Goal: Information Seeking & Learning: Learn about a topic

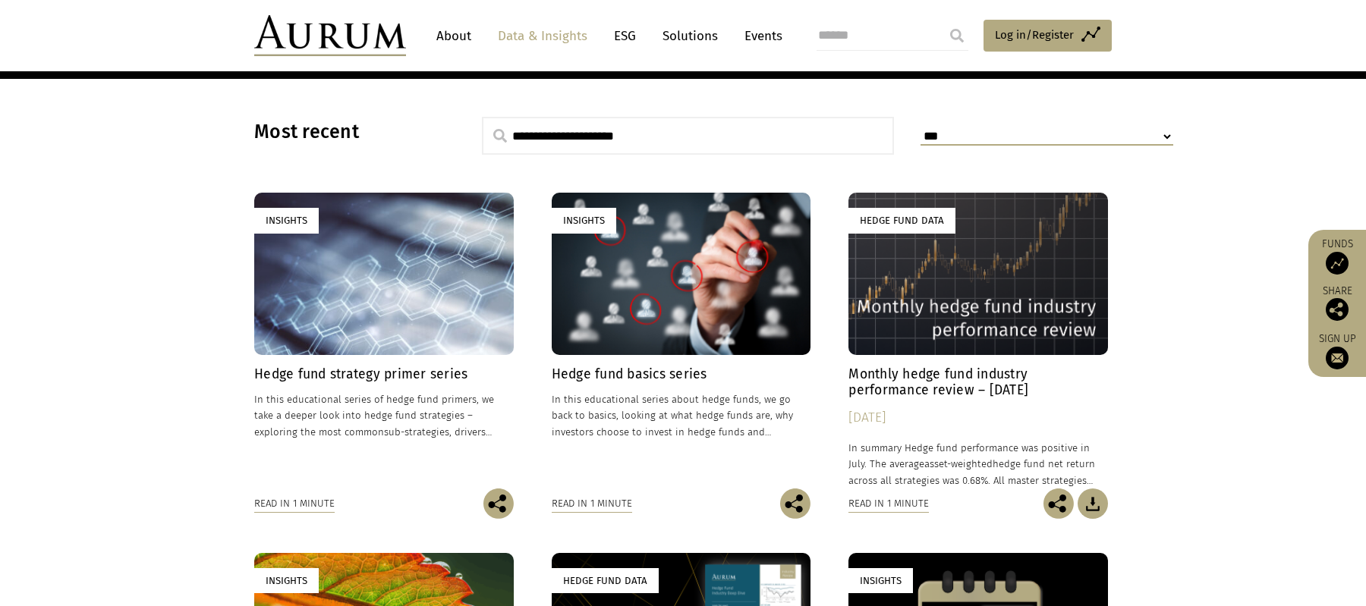
scroll to position [405, 0]
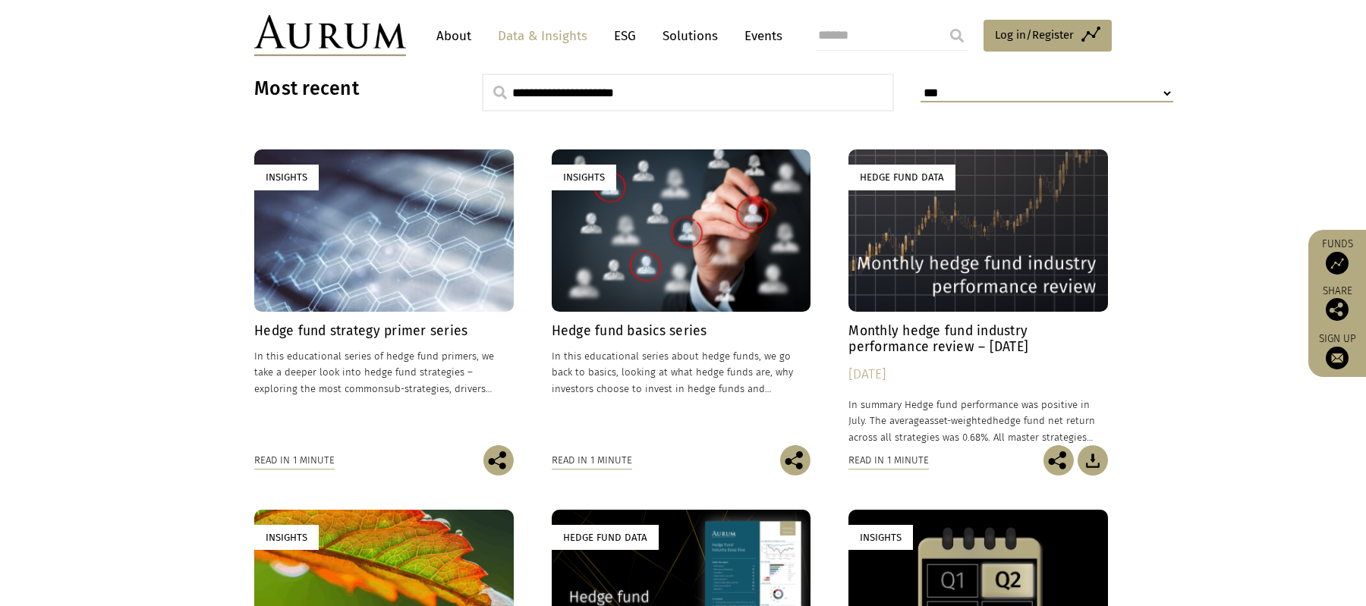
click at [411, 327] on h4 "Hedge fund strategy primer series" at bounding box center [384, 331] width 260 height 16
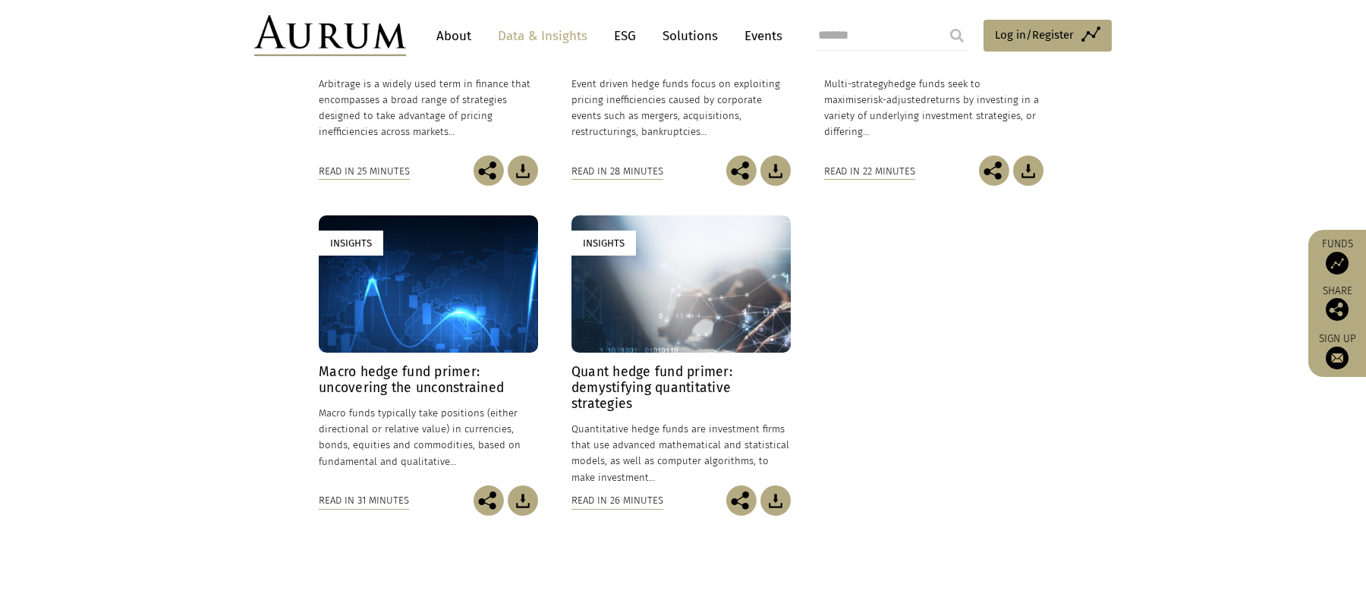
scroll to position [607, 0]
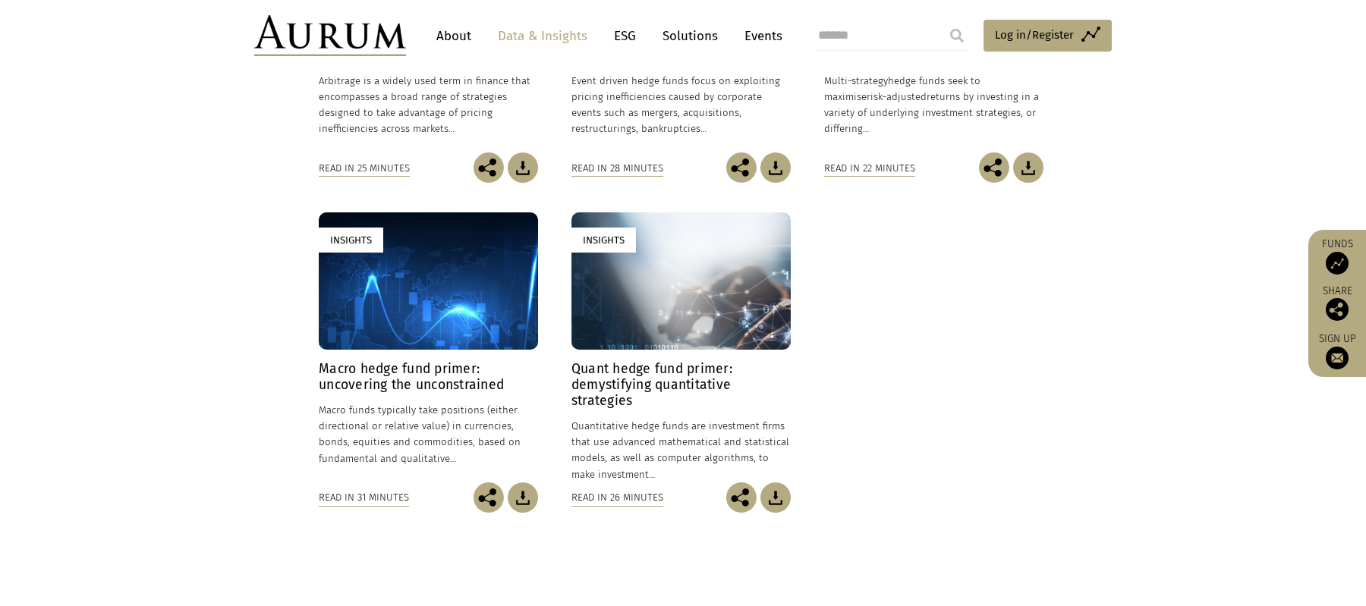
click at [402, 418] on p "Macro funds typically take positions (either directional or relative value) in …" at bounding box center [428, 434] width 219 height 65
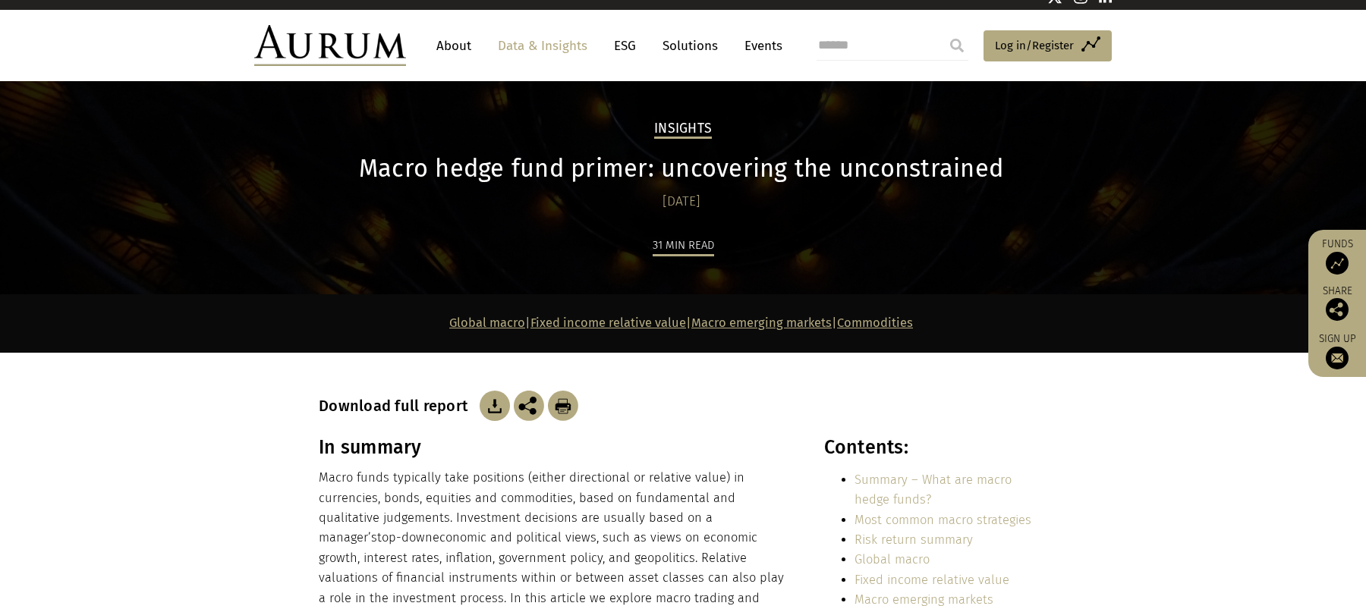
click at [610, 320] on link "Fixed income relative value" at bounding box center [609, 323] width 156 height 14
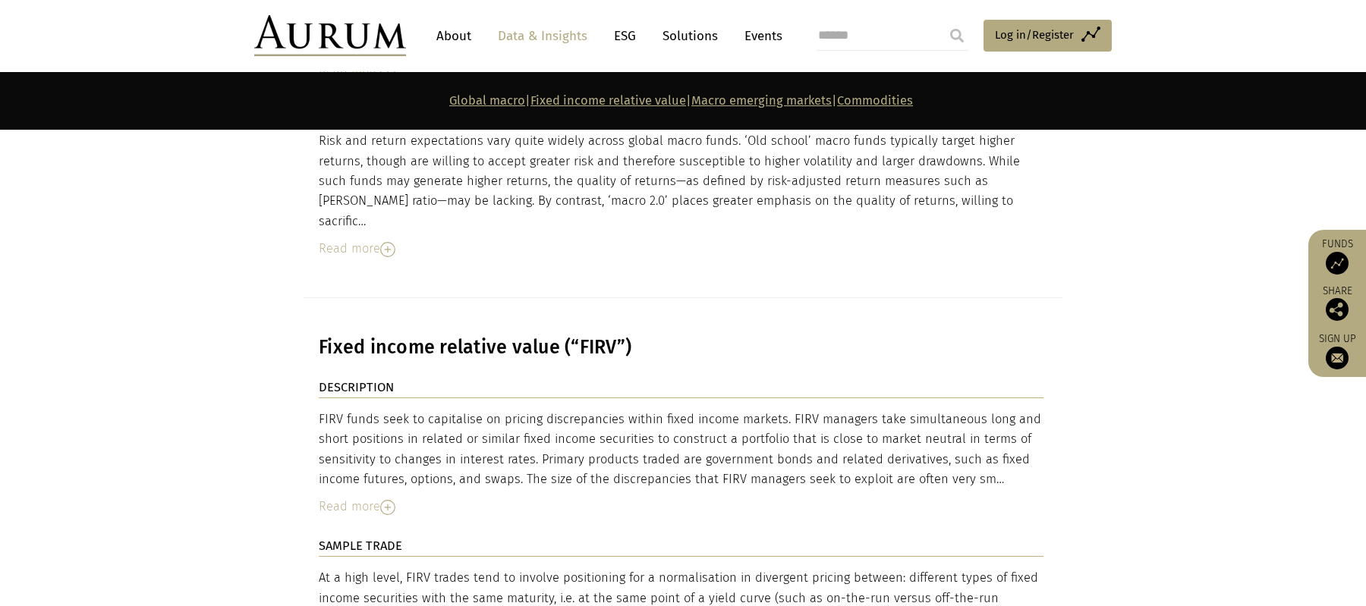
scroll to position [3246, 0]
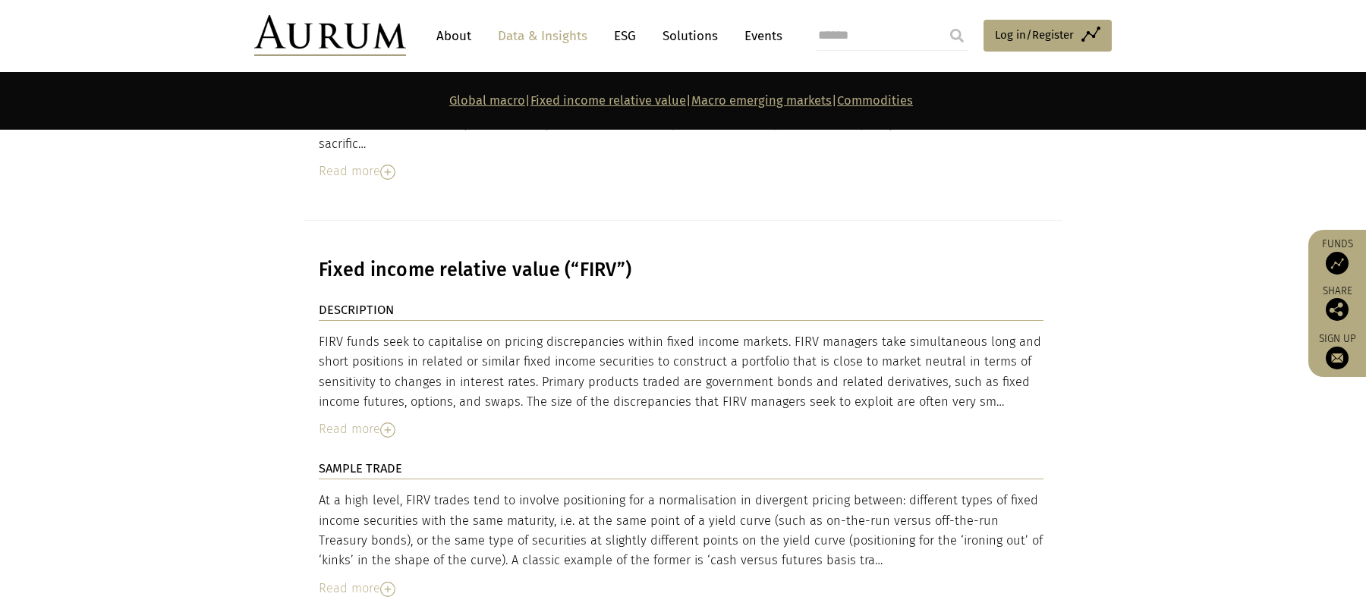
click at [371, 356] on div "DESCRIPTION FIRV funds seek to capitalise on pricing discrepancies within fixed…" at bounding box center [681, 380] width 725 height 159
click at [379, 351] on div "DESCRIPTION FIRV funds seek to capitalise on pricing discrepancies within fixed…" at bounding box center [681, 380] width 725 height 159
click at [386, 420] on div "Read more" at bounding box center [681, 430] width 725 height 20
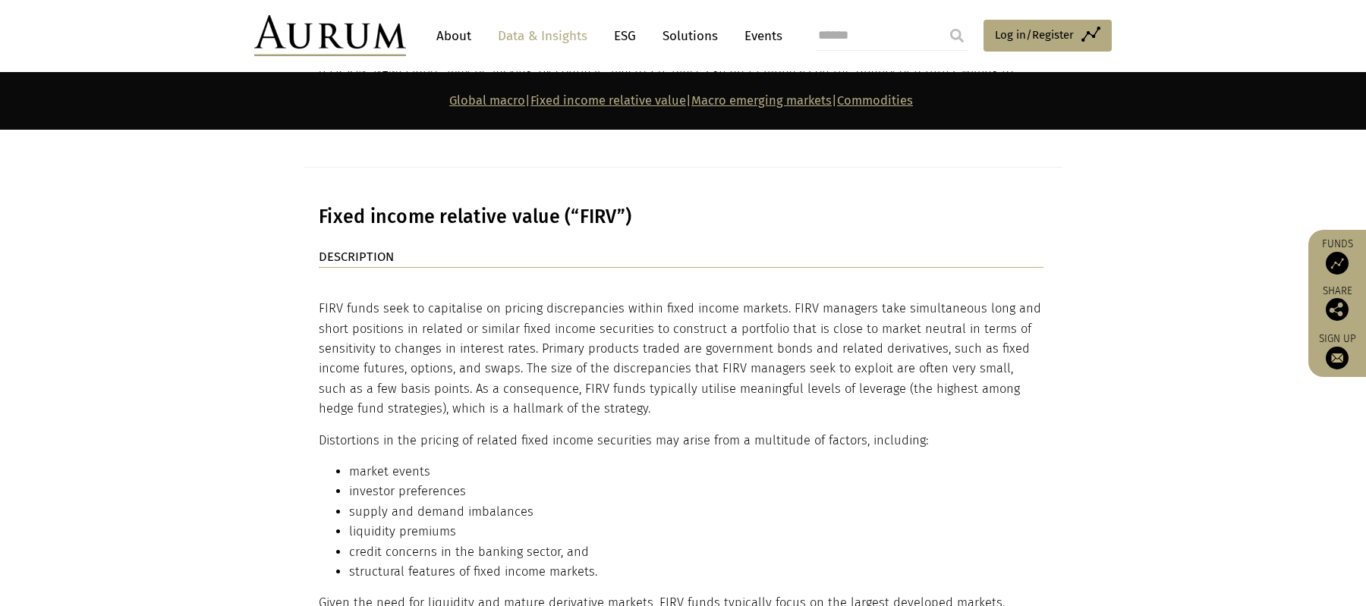
scroll to position [3254, 0]
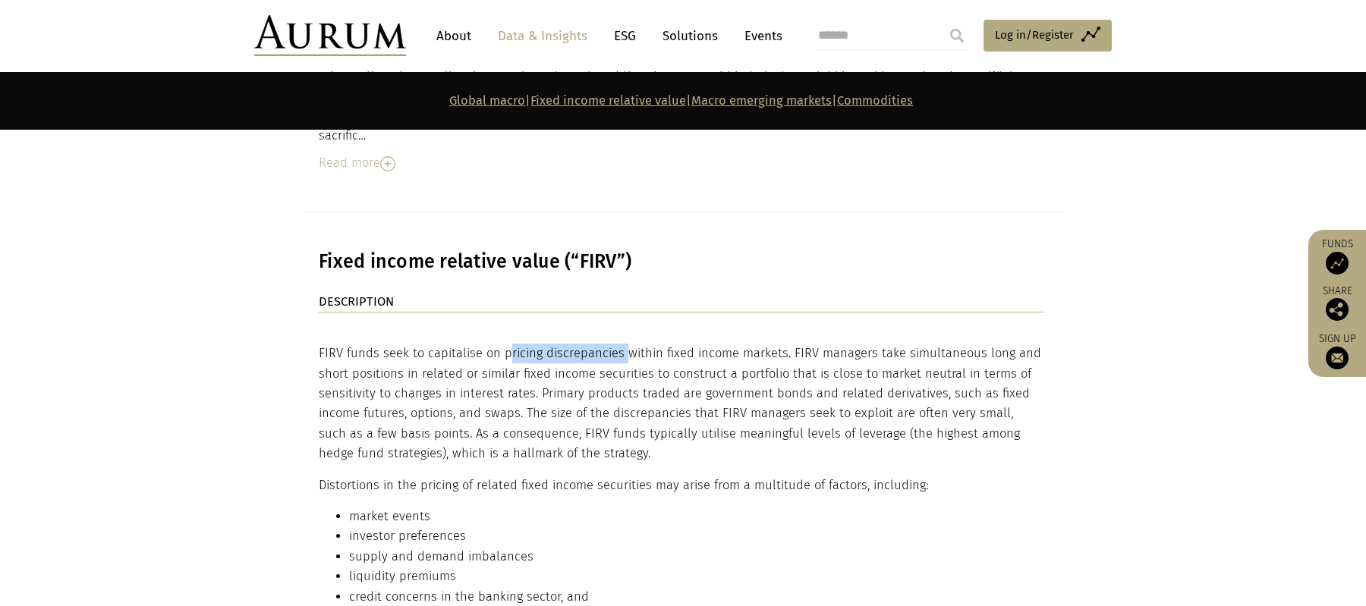
drag, startPoint x: 500, startPoint y: 264, endPoint x: 616, endPoint y: 259, distance: 115.5
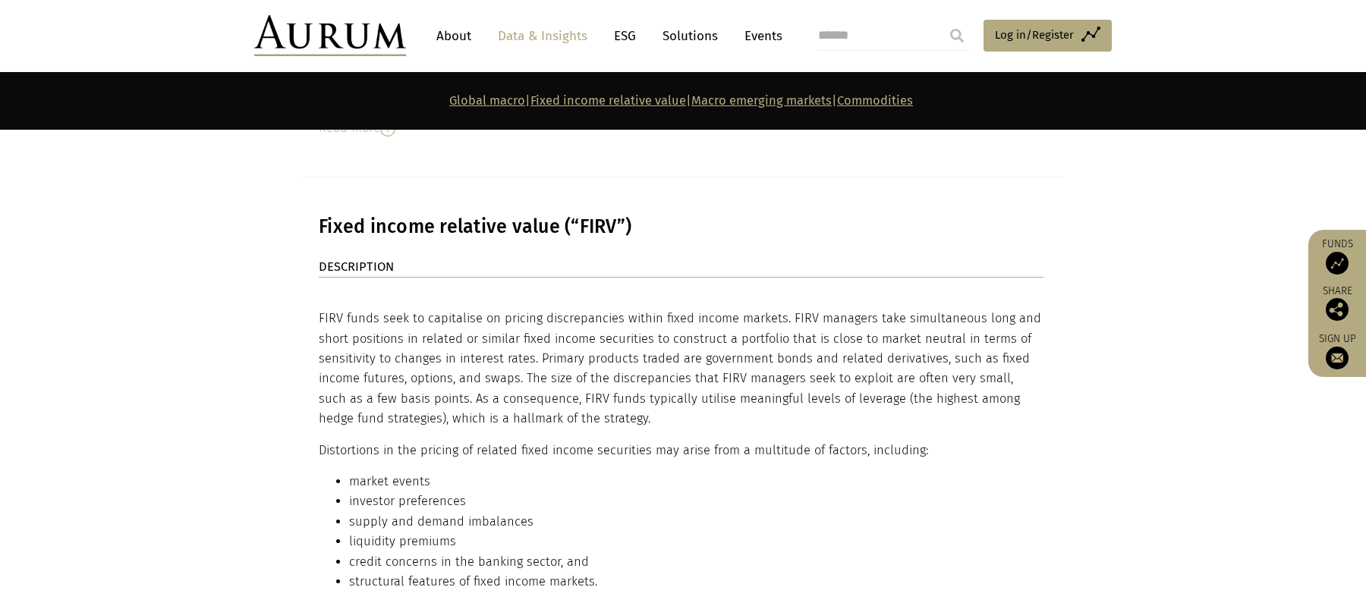
scroll to position [3288, 0]
drag, startPoint x: 534, startPoint y: 275, endPoint x: 600, endPoint y: 348, distance: 97.8
drag, startPoint x: 530, startPoint y: 269, endPoint x: 390, endPoint y: 273, distance: 139.7
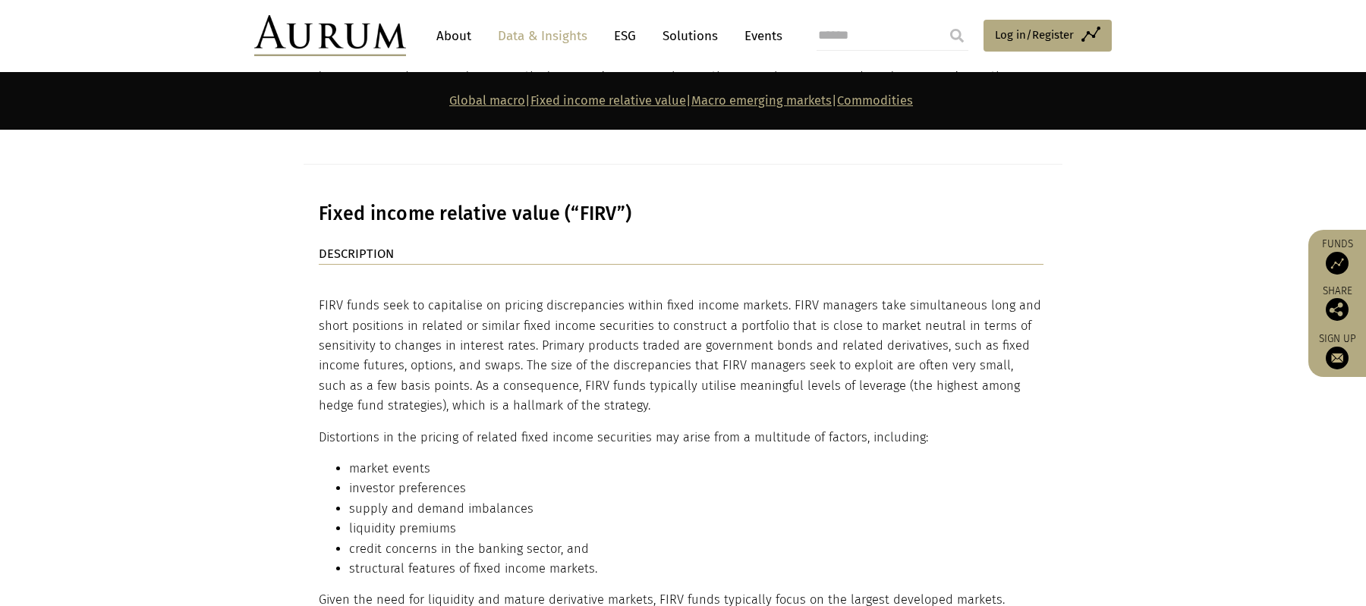
scroll to position [3300, 0]
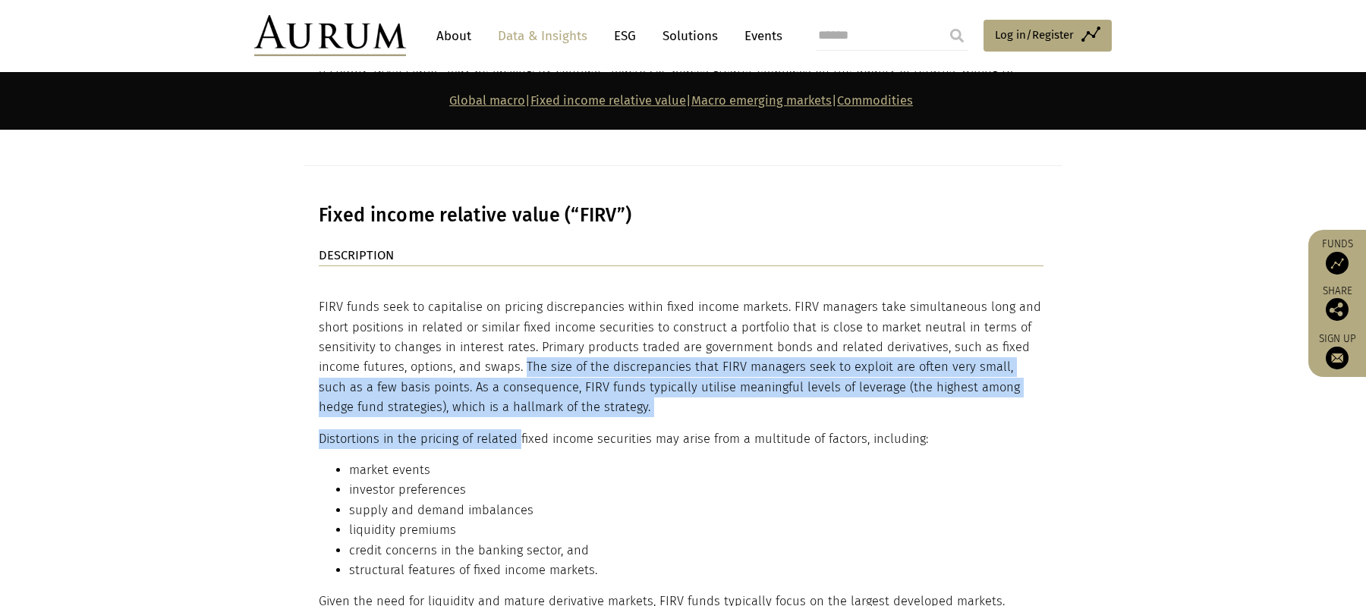
drag, startPoint x: 520, startPoint y: 278, endPoint x: 516, endPoint y: 340, distance: 62.4
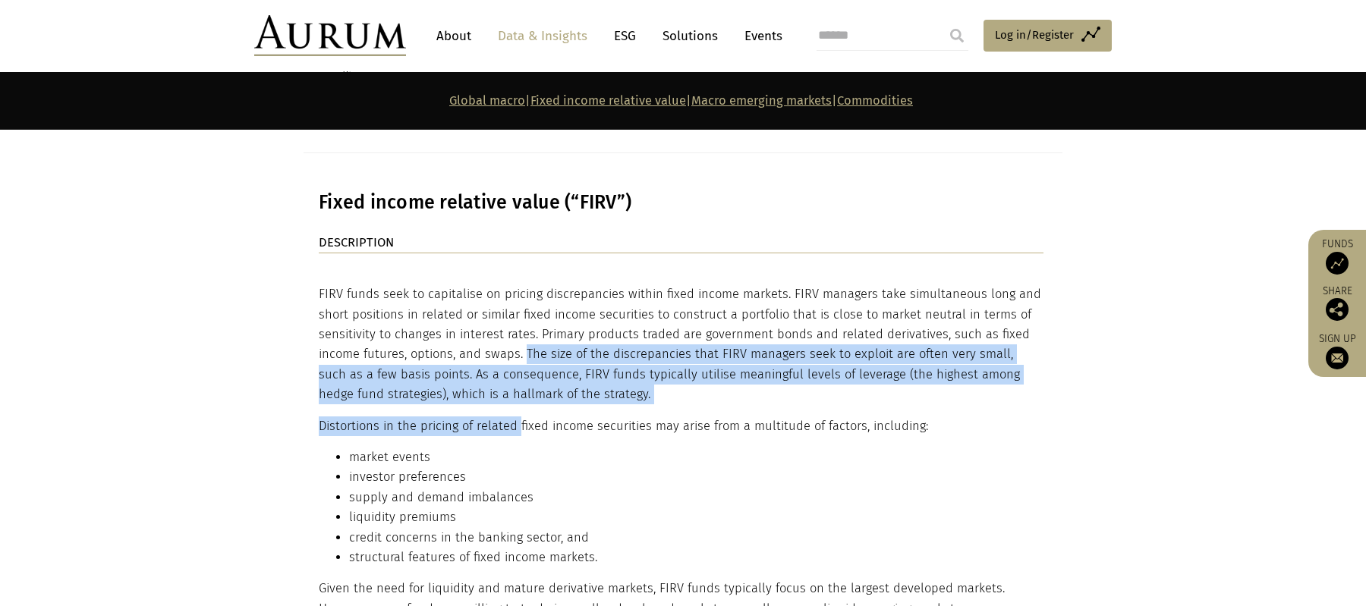
scroll to position [3314, 0]
click at [516, 416] on p "Distortions in the pricing of related fixed income securities may arise from a …" at bounding box center [681, 426] width 725 height 20
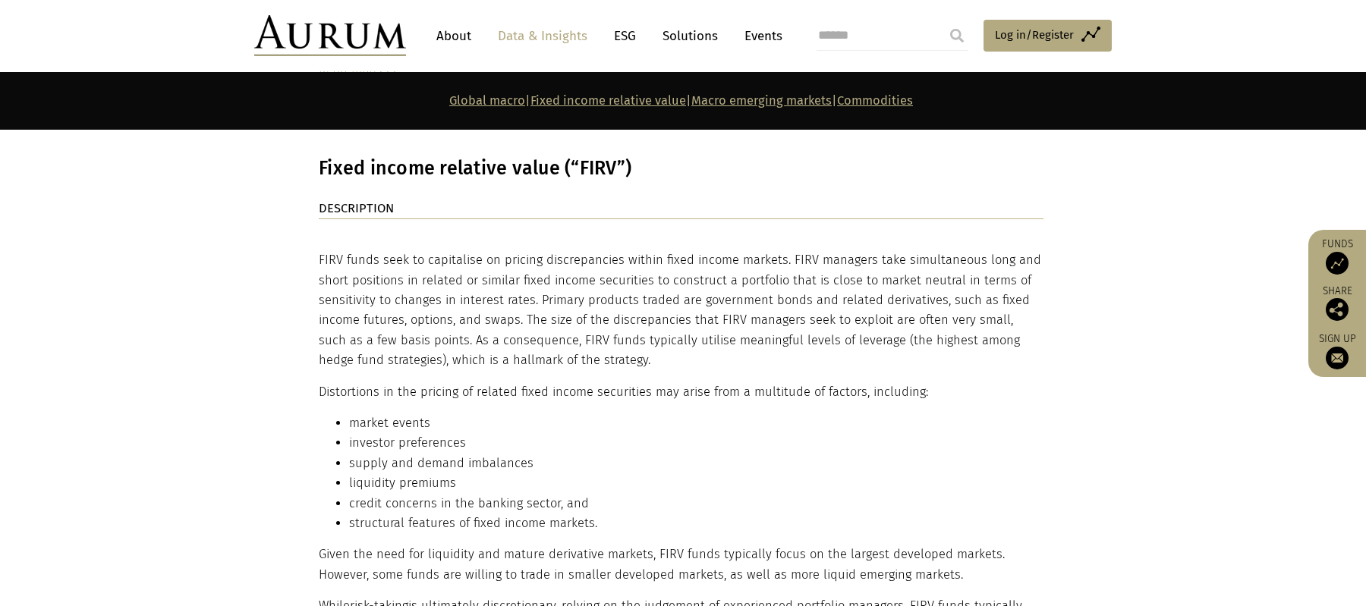
scroll to position [3349, 0]
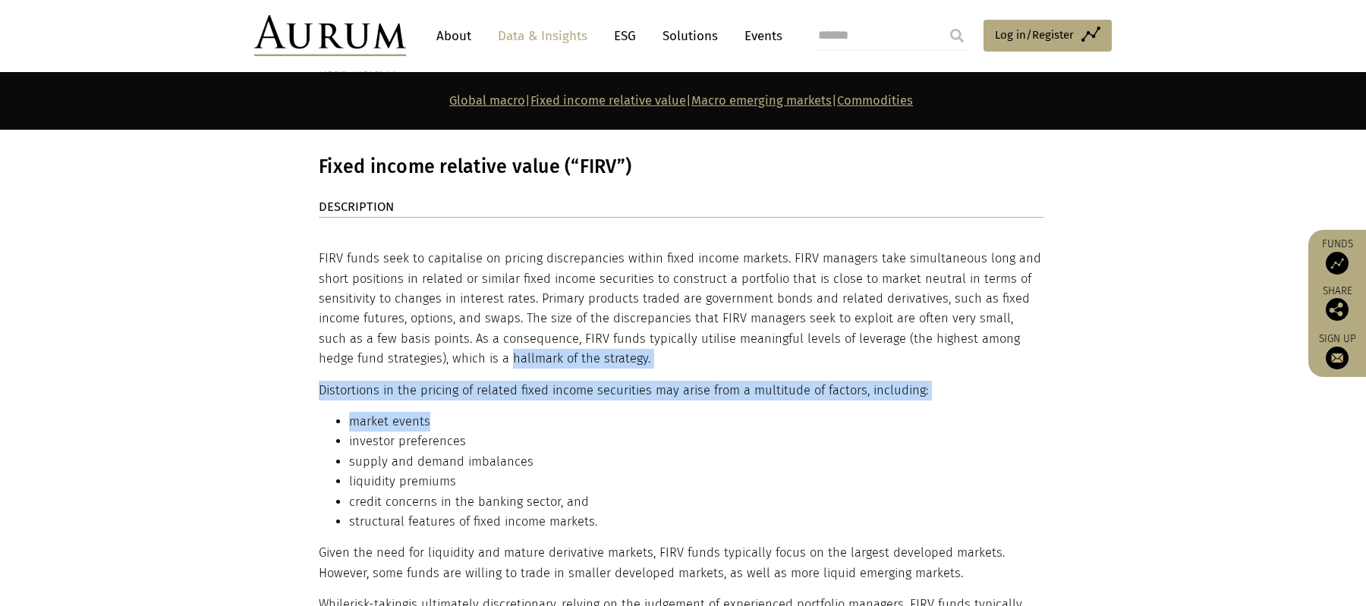
drag, startPoint x: 436, startPoint y: 266, endPoint x: 501, endPoint y: 341, distance: 99.0
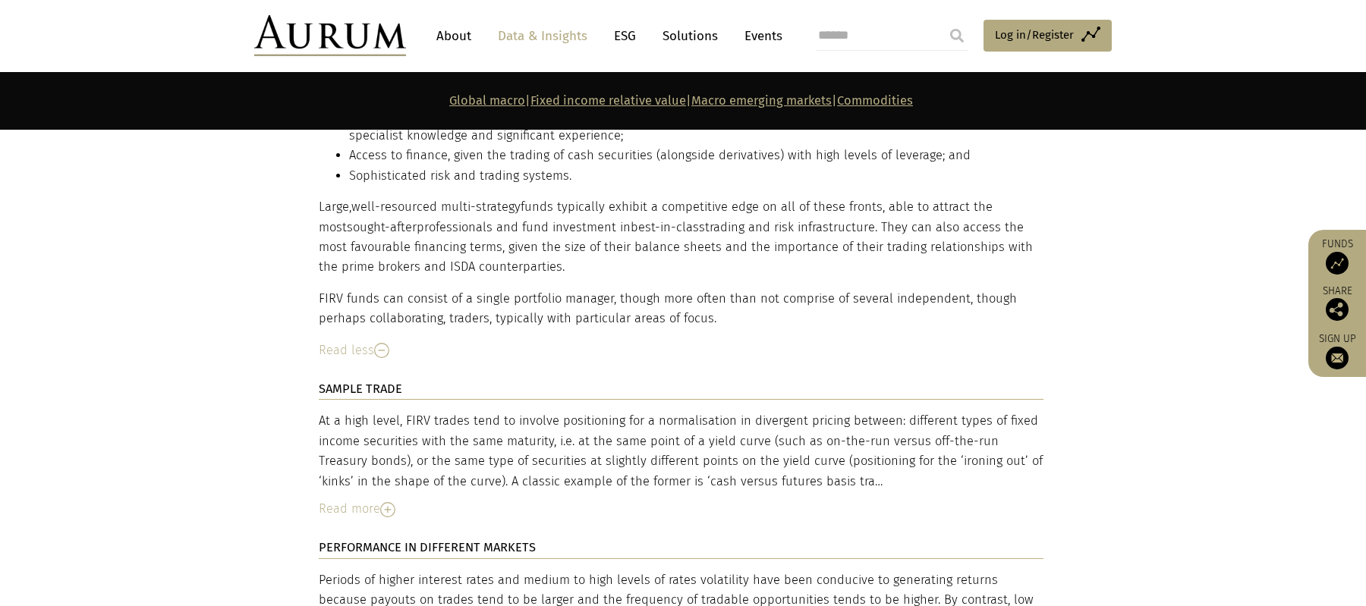
scroll to position [4056, 0]
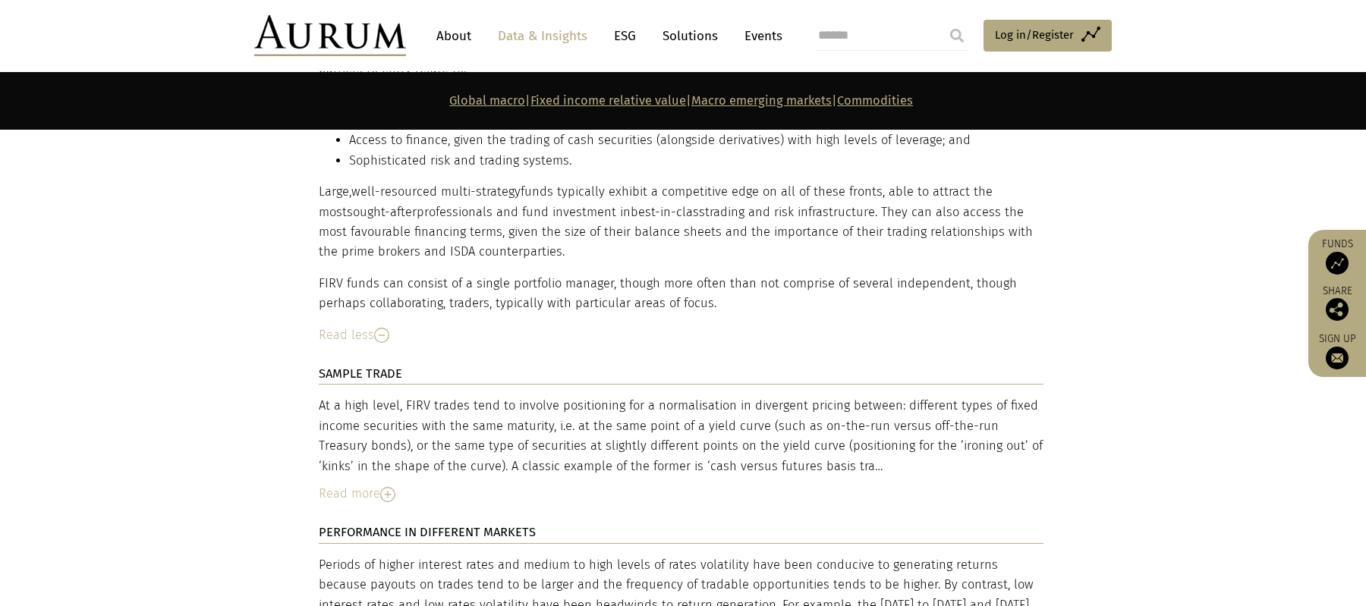
click at [389, 487] on img at bounding box center [387, 494] width 15 height 15
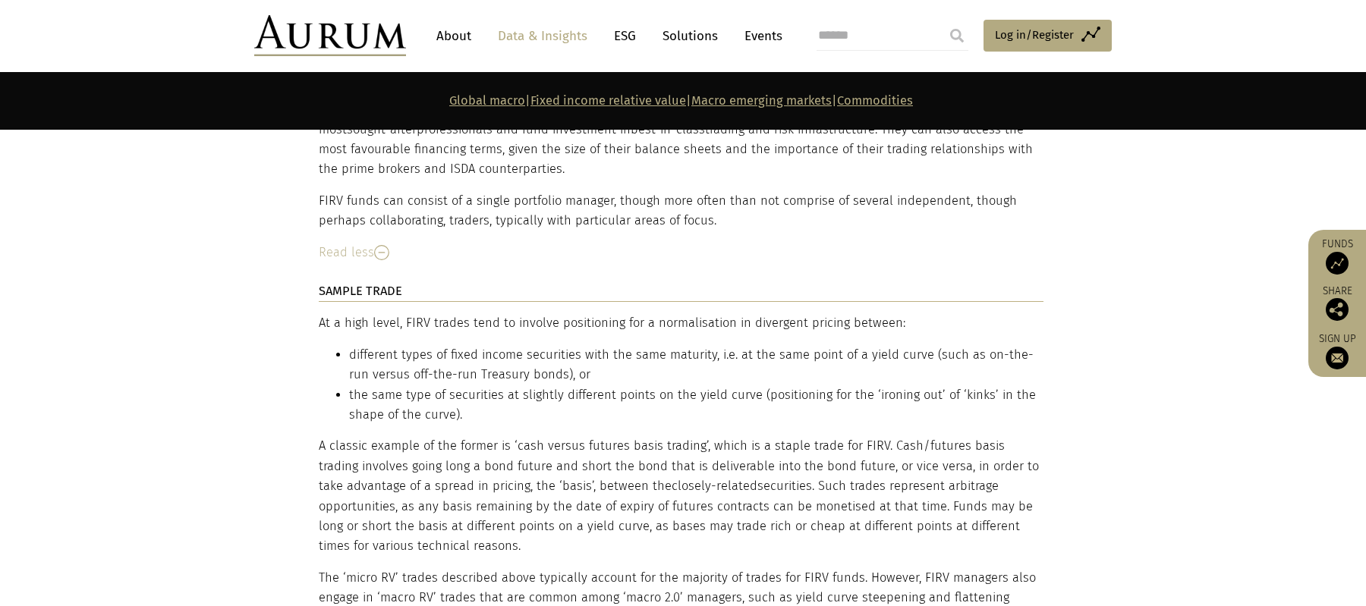
scroll to position [4141, 0]
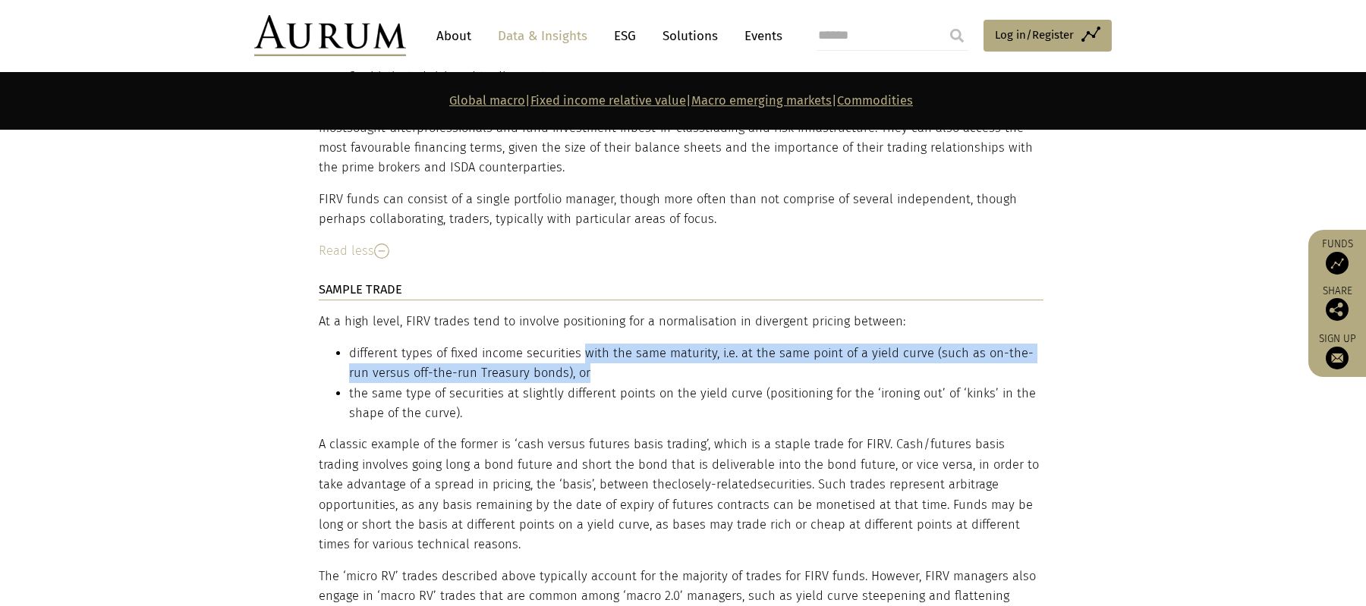
drag, startPoint x: 579, startPoint y: 255, endPoint x: 579, endPoint y: 276, distance: 21.3
click at [579, 344] on li "different types of fixed income securities with the same maturity, i.e. at the …" at bounding box center [696, 364] width 695 height 40
drag, startPoint x: 579, startPoint y: 269, endPoint x: 565, endPoint y: 284, distance: 19.9
click at [566, 344] on li "different types of fixed income securities with the same maturity, i.e. at the …" at bounding box center [696, 364] width 695 height 40
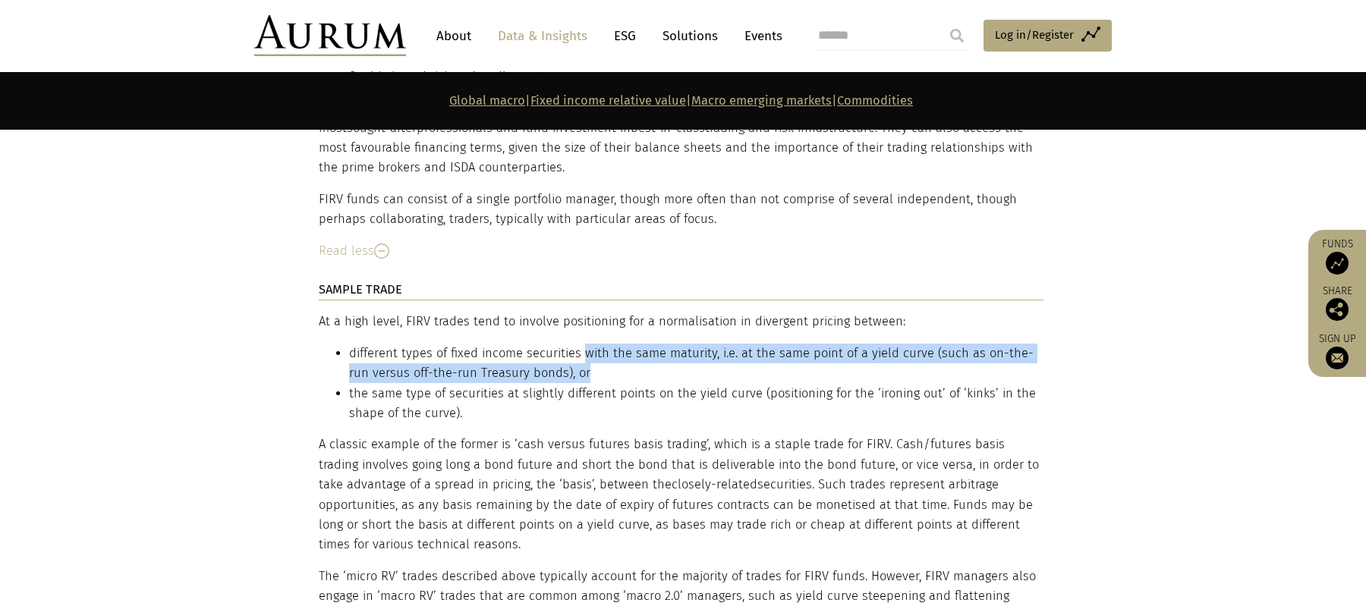
click at [565, 344] on li "different types of fixed income securities with the same maturity, i.e. at the …" at bounding box center [696, 364] width 695 height 40
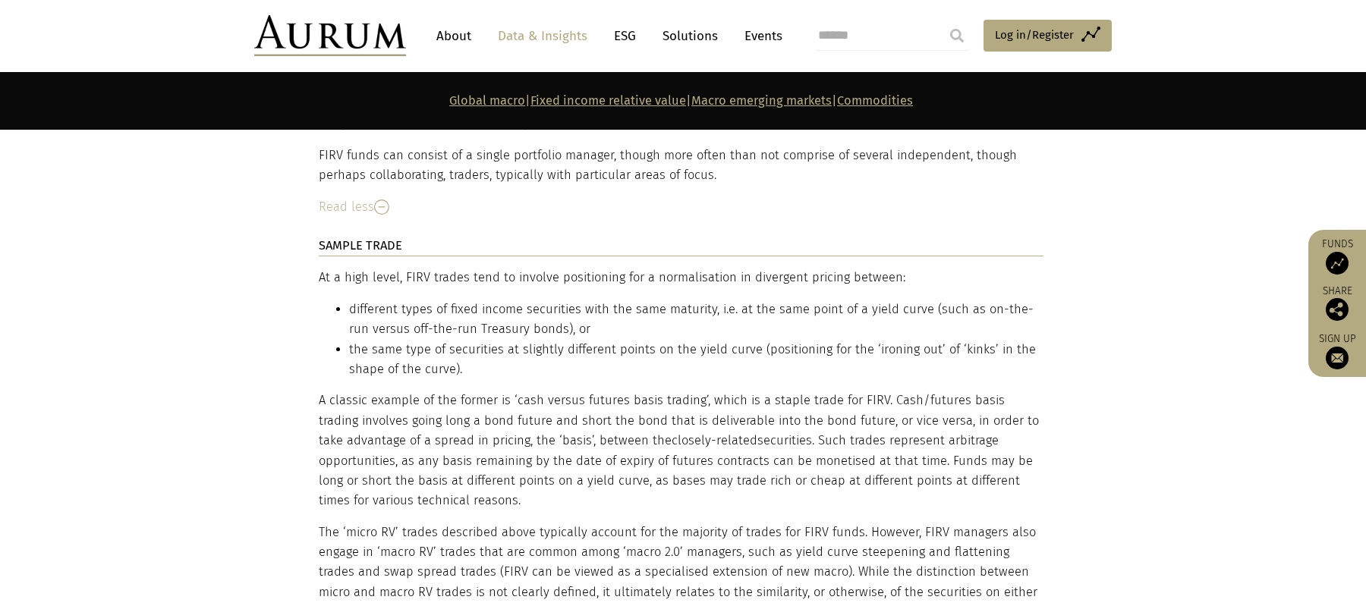
scroll to position [4188, 0]
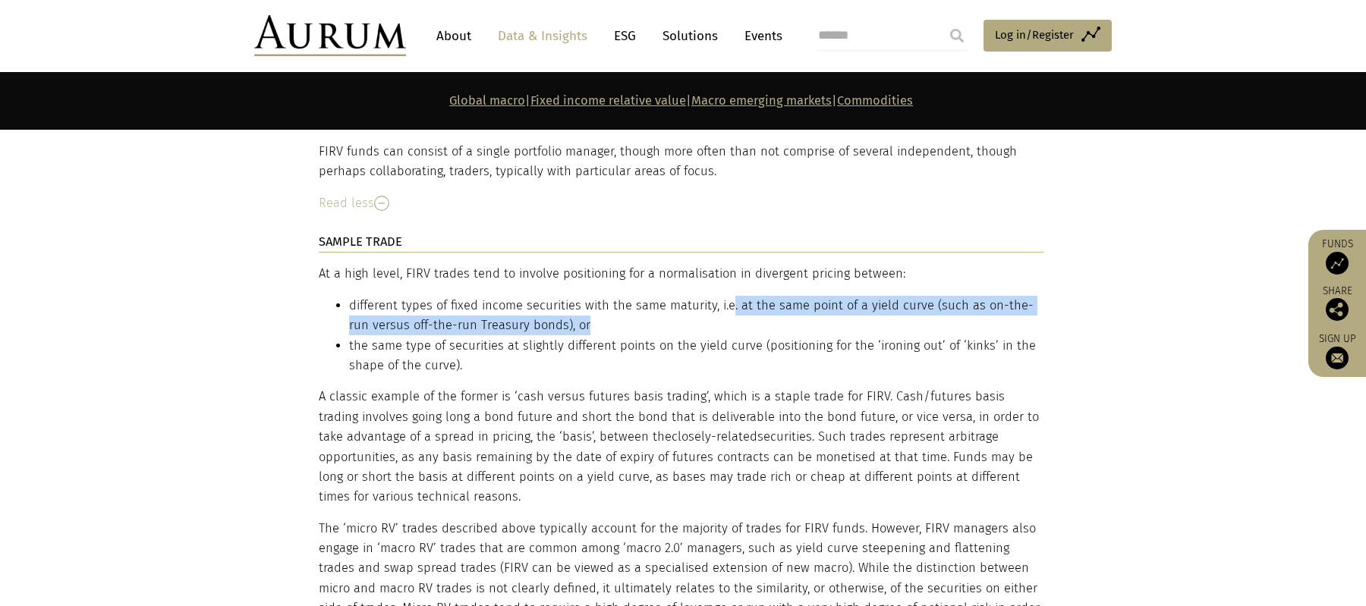
drag, startPoint x: 728, startPoint y: 219, endPoint x: 728, endPoint y: 234, distance: 15.2
click at [728, 296] on li "different types of fixed income securities with the same maturity, i.e. at the …" at bounding box center [696, 316] width 695 height 40
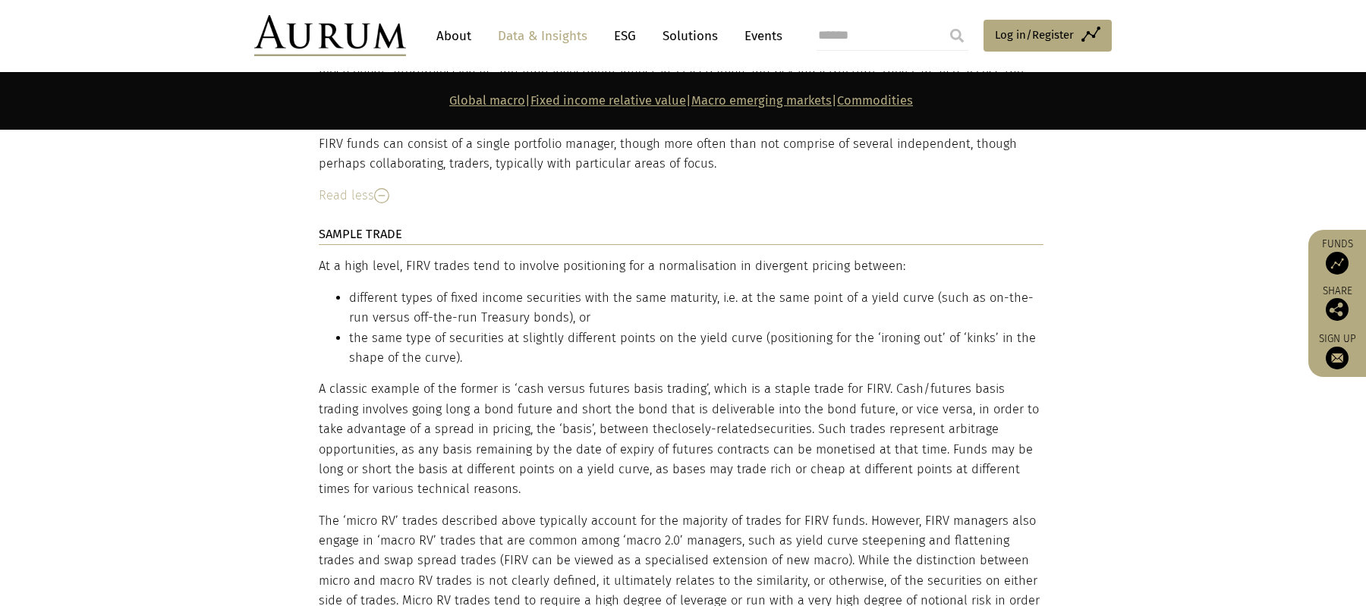
scroll to position [4197, 0]
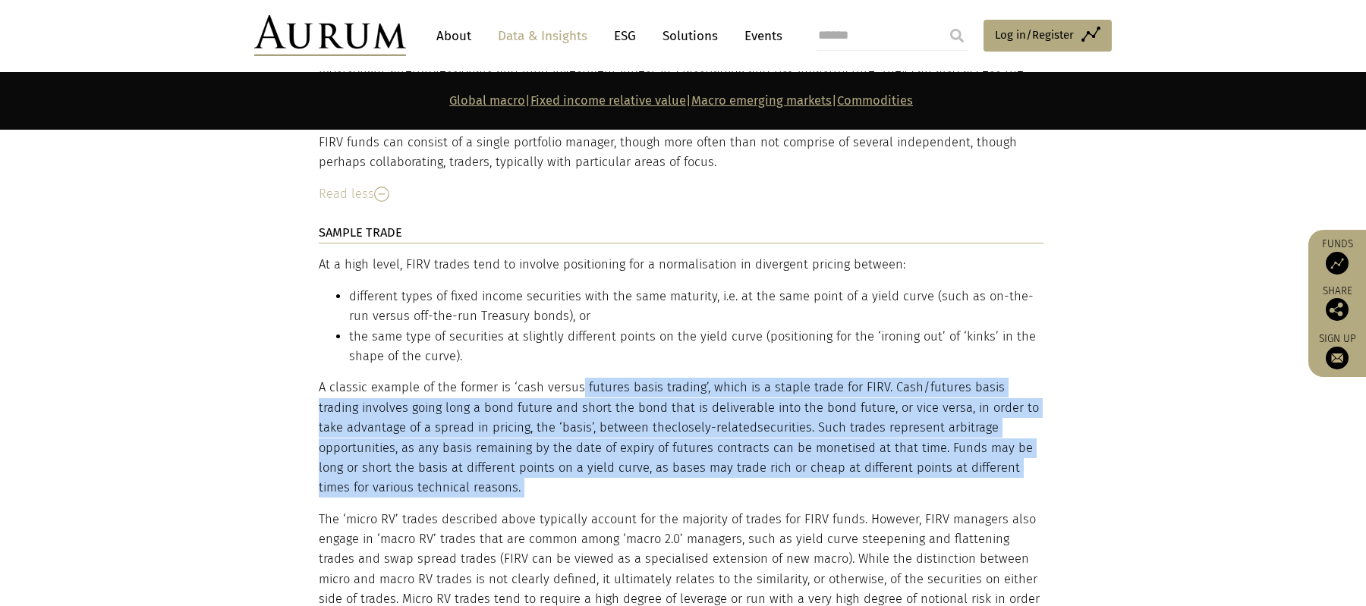
drag, startPoint x: 577, startPoint y: 291, endPoint x: 621, endPoint y: 413, distance: 129.2
click at [621, 413] on div "At a high level, FIRV trades tend to involve positioning for a normalisation in…" at bounding box center [681, 452] width 725 height 395
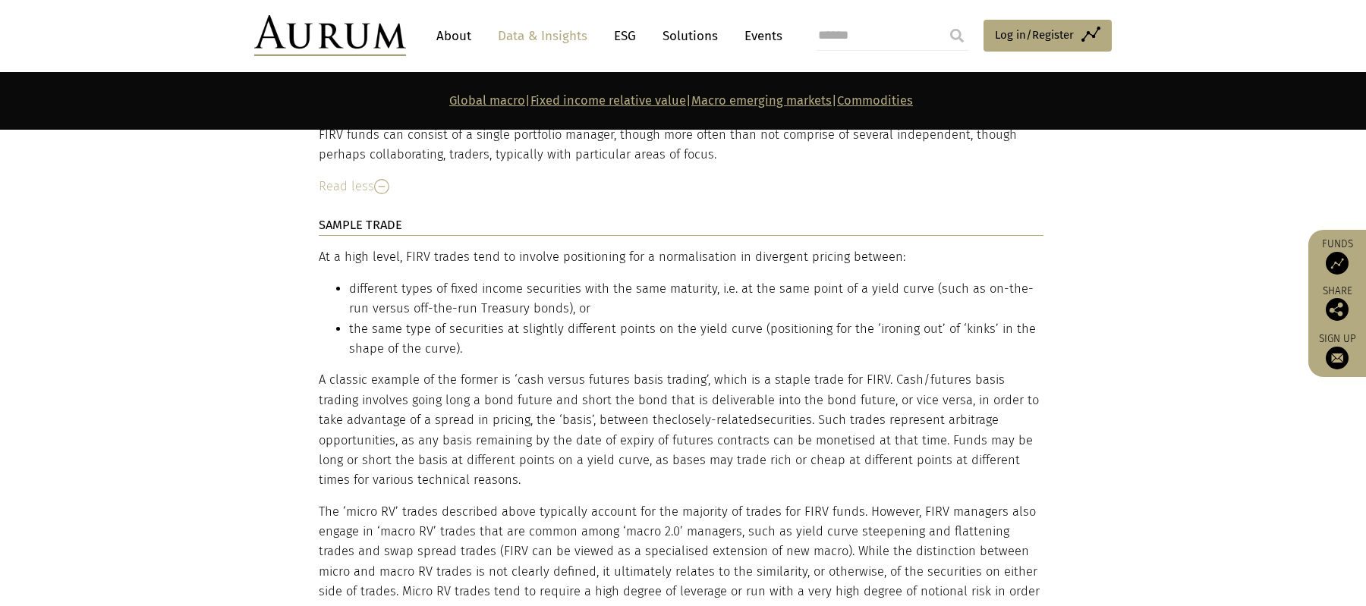
scroll to position [4208, 0]
click at [625, 499] on p "The ‘micro RV’ trades described above typically account for the majority of tra…" at bounding box center [681, 569] width 725 height 140
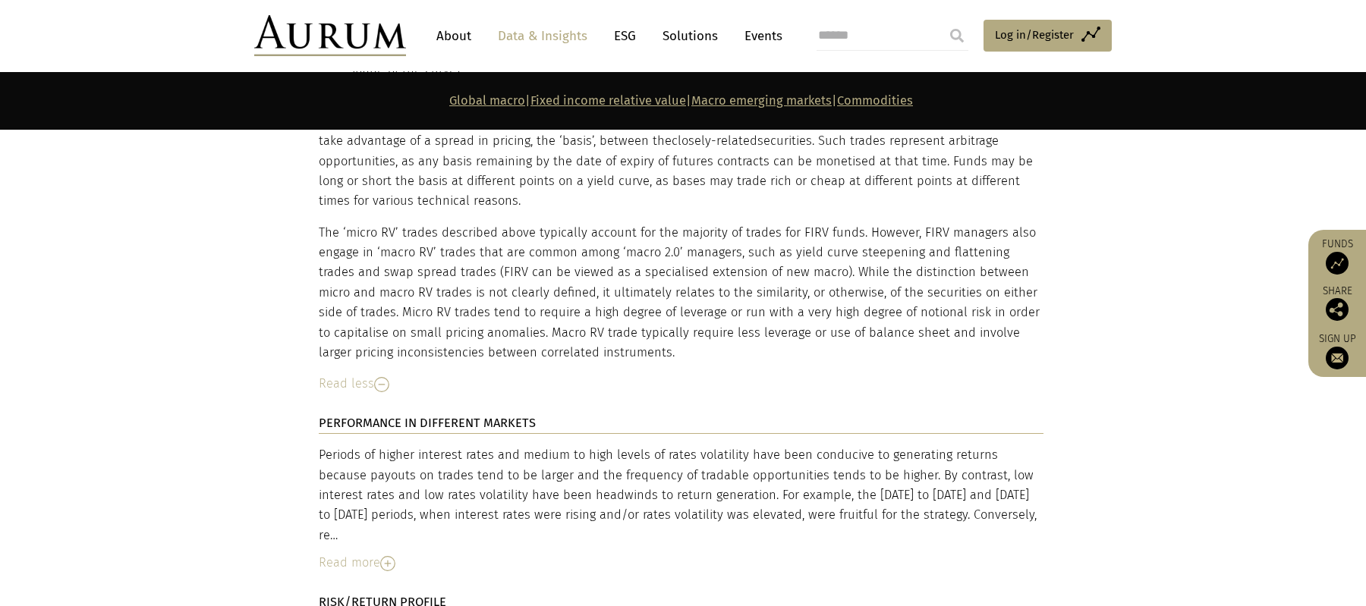
scroll to position [4513, 0]
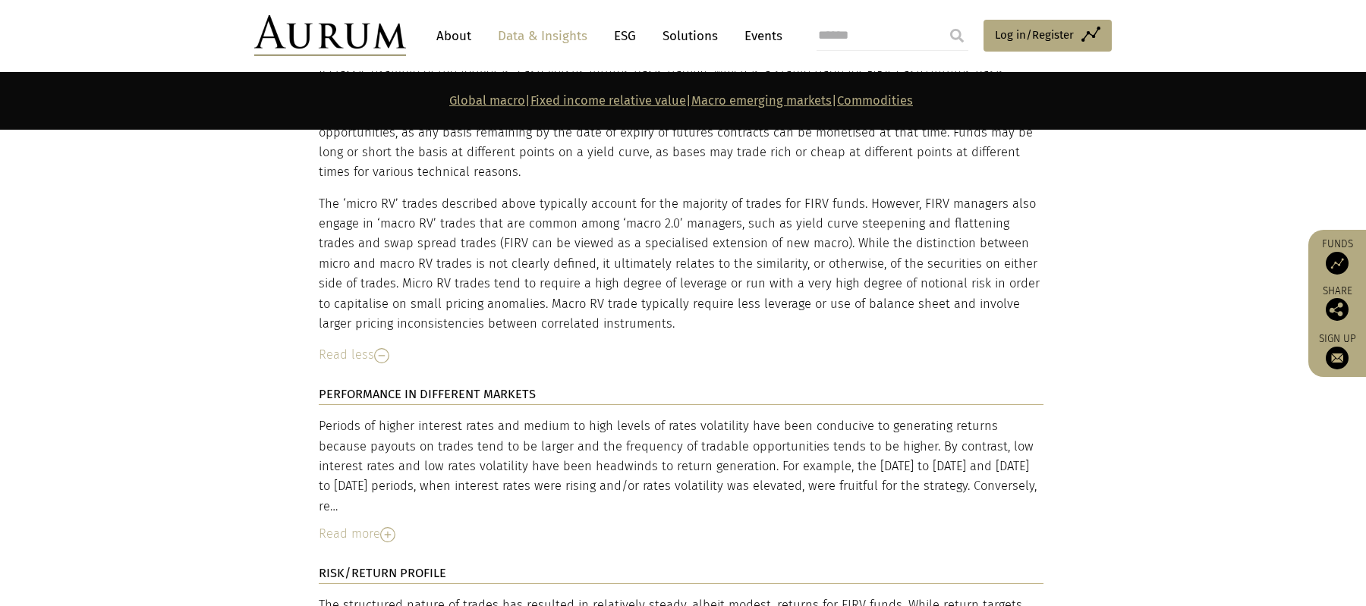
click at [405, 524] on div "Read more" at bounding box center [681, 534] width 725 height 20
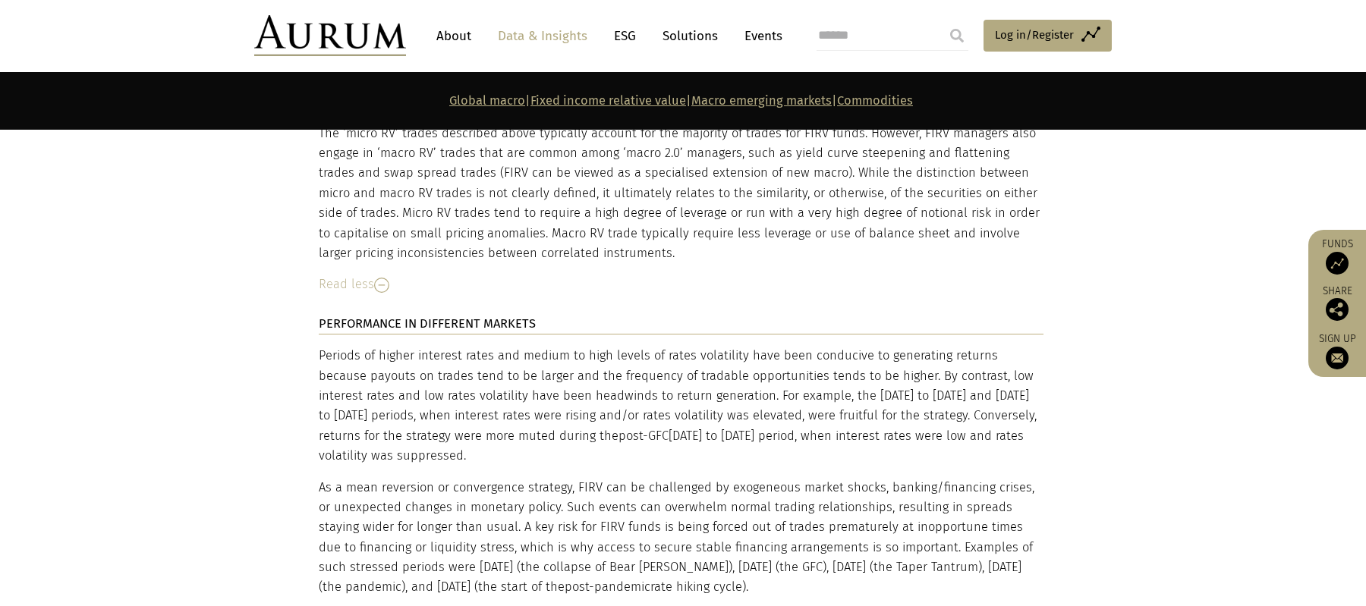
scroll to position [4585, 0]
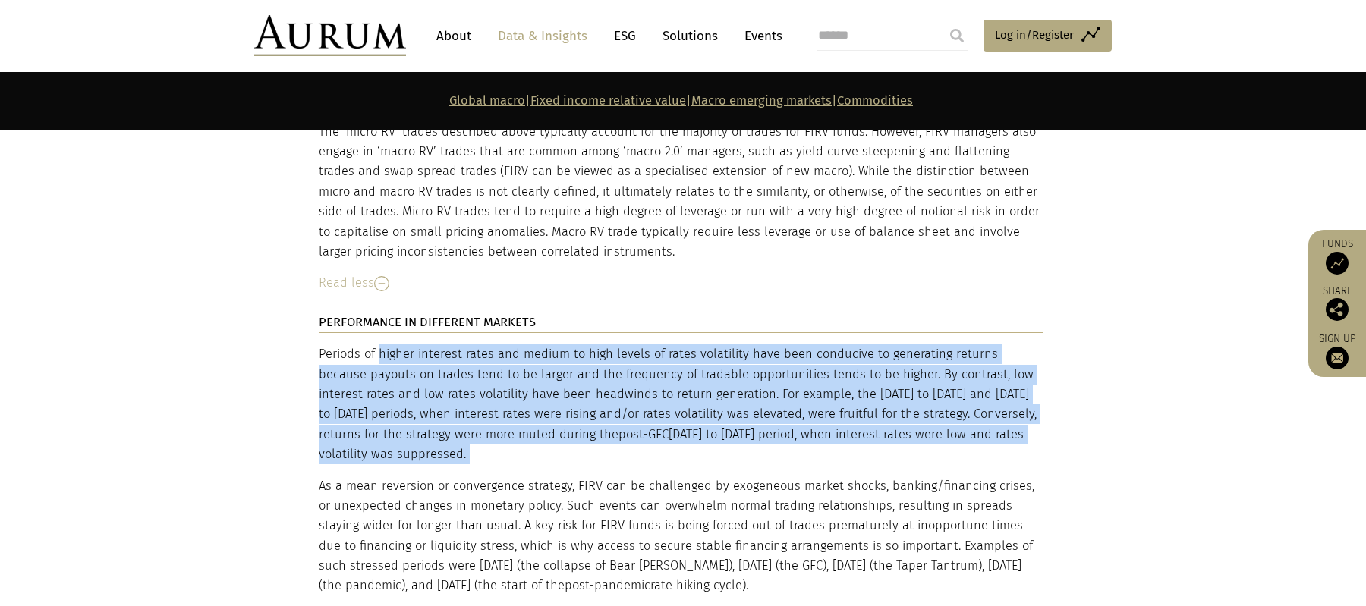
drag, startPoint x: 379, startPoint y: 260, endPoint x: 376, endPoint y: 355, distance: 95.7
click at [376, 355] on div "Periods of higher interest rates and medium to high levels of rates volatility …" at bounding box center [681, 572] width 725 height 455
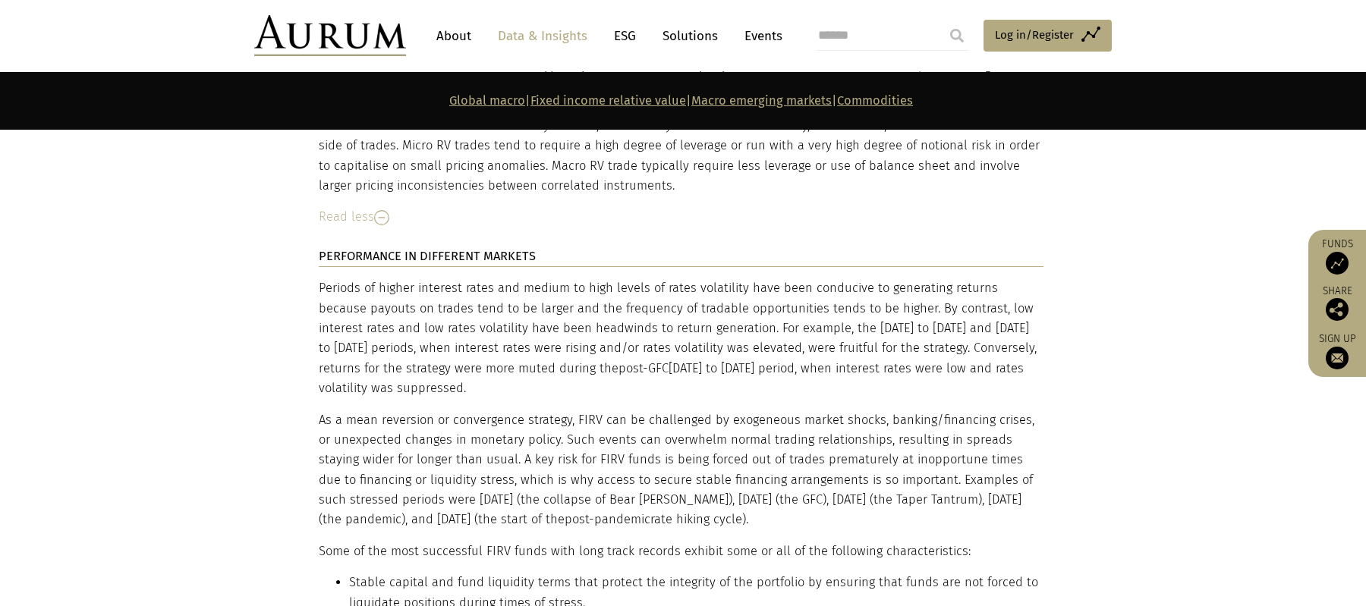
scroll to position [4655, 0]
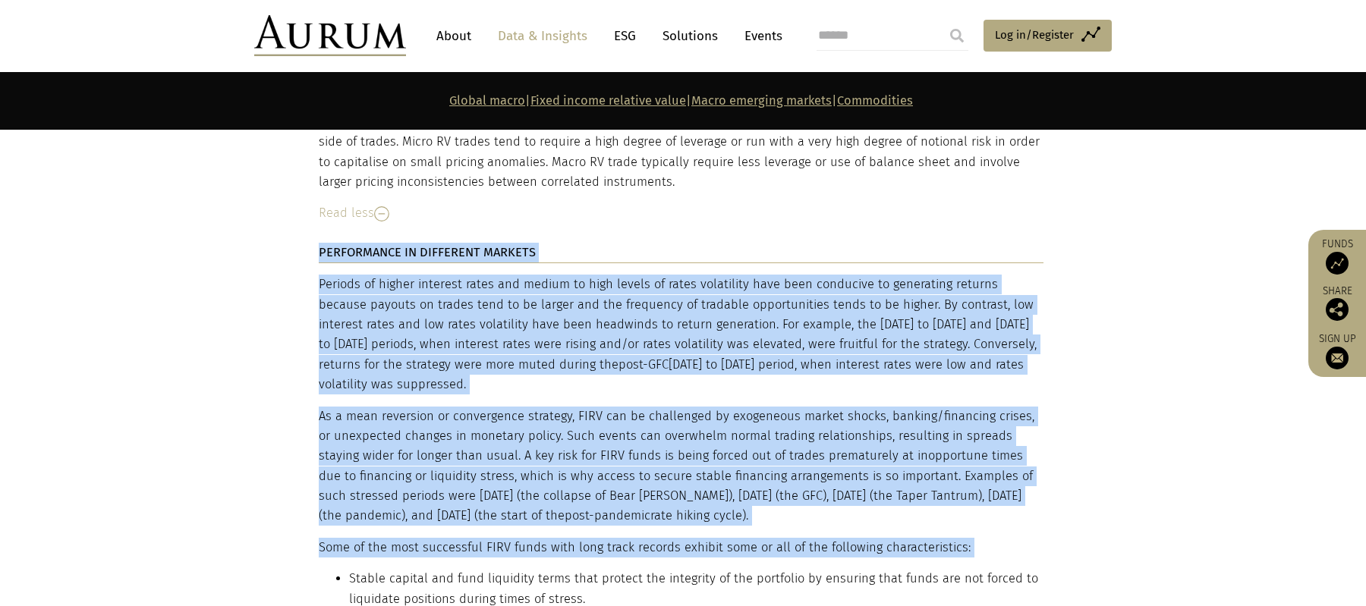
drag, startPoint x: 304, startPoint y: 304, endPoint x: 349, endPoint y: 468, distance: 170.0
click at [349, 569] on li "Stable capital and fund liquidity terms that protect the integrity of the portf…" at bounding box center [696, 589] width 695 height 40
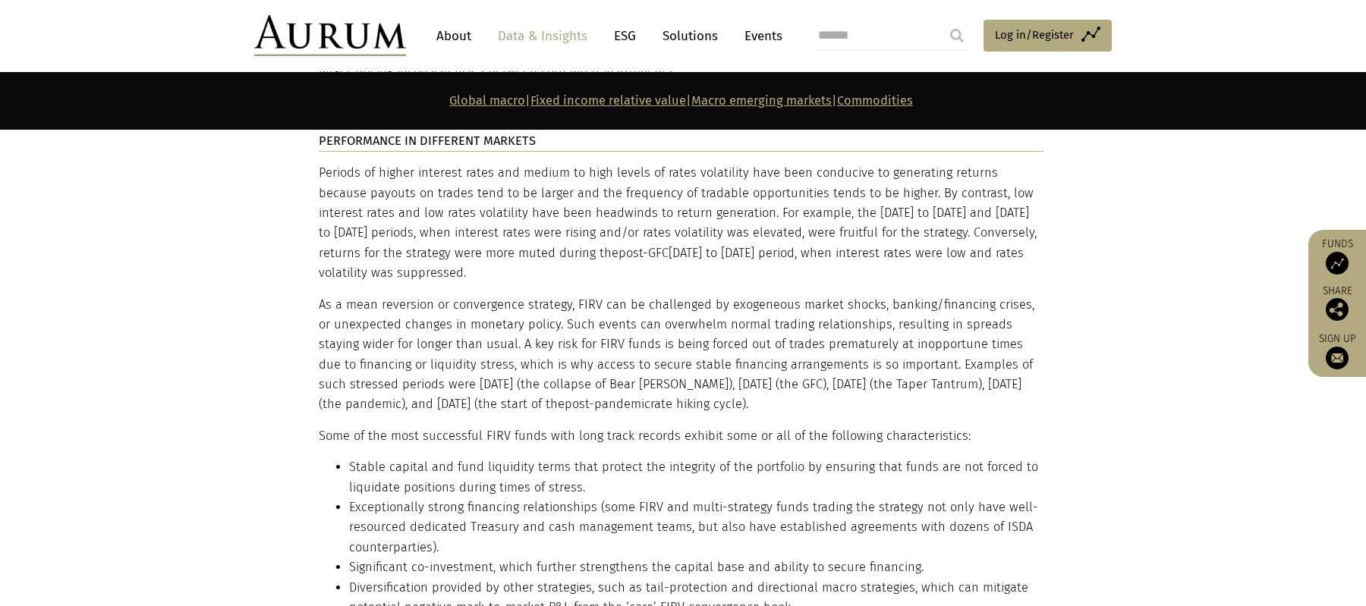
scroll to position [4770, 0]
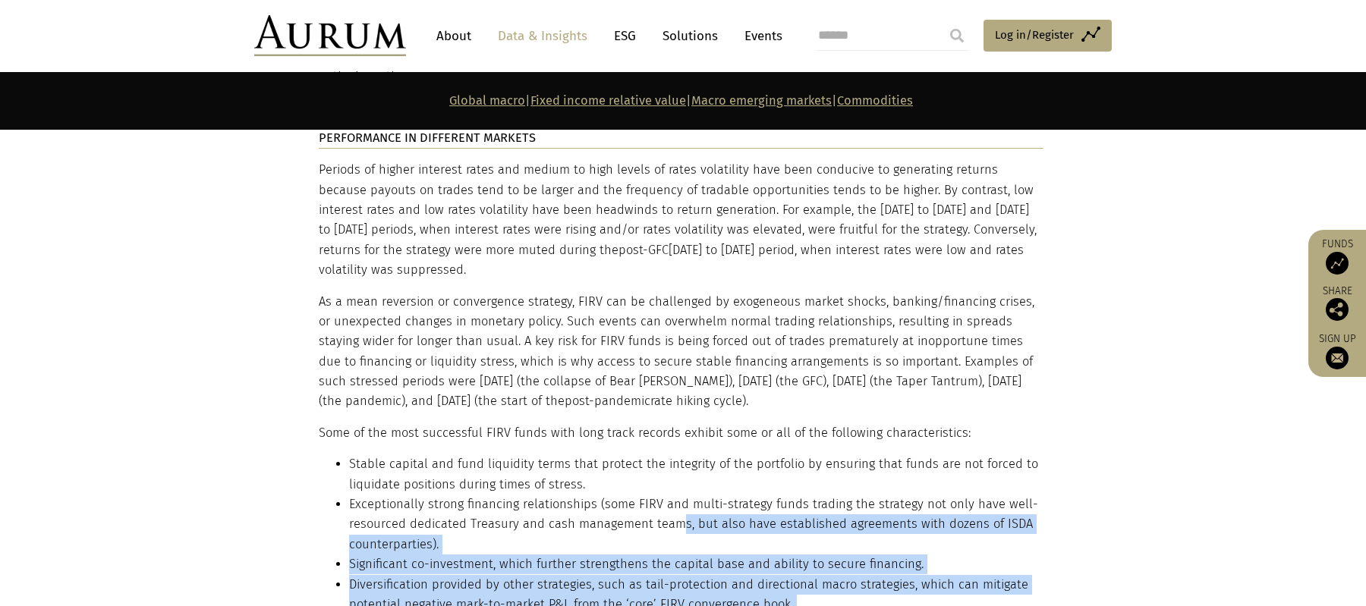
drag, startPoint x: 672, startPoint y: 412, endPoint x: 669, endPoint y: 511, distance: 98.7
click at [669, 515] on div "Periods of higher interest rates and medium to high levels of rates volatility …" at bounding box center [681, 403] width 725 height 487
click at [669, 511] on div "Periods of higher interest rates and medium to high levels of rates volatility …" at bounding box center [681, 403] width 725 height 487
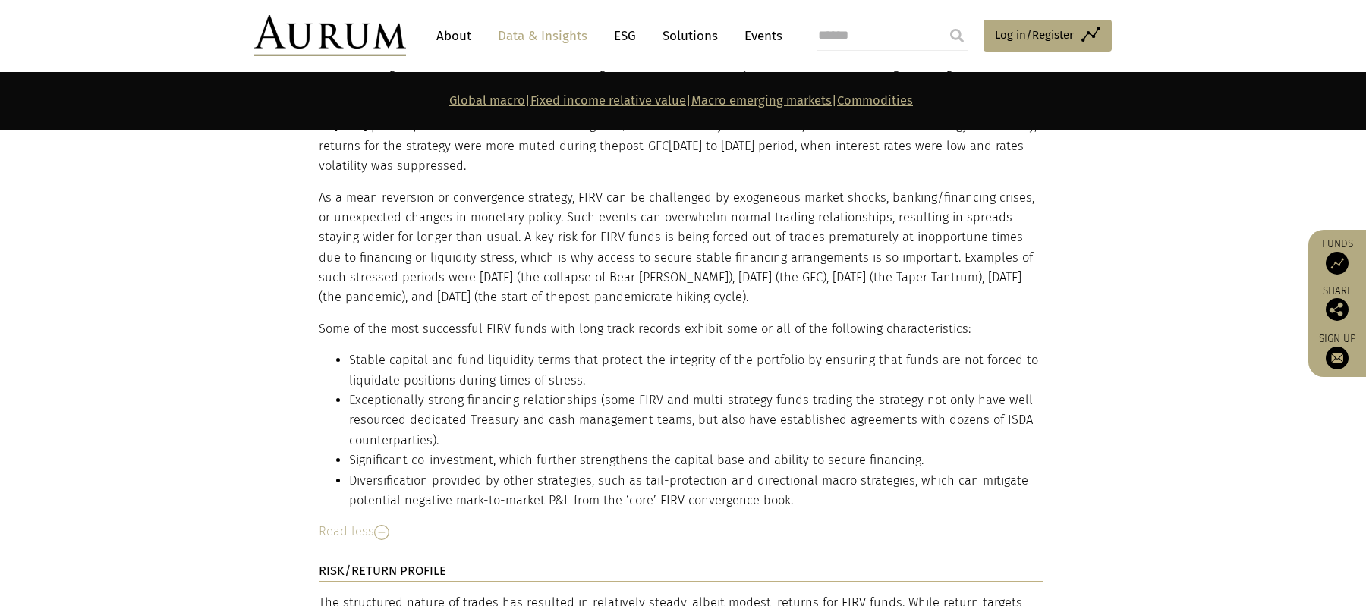
scroll to position [4944, 0]
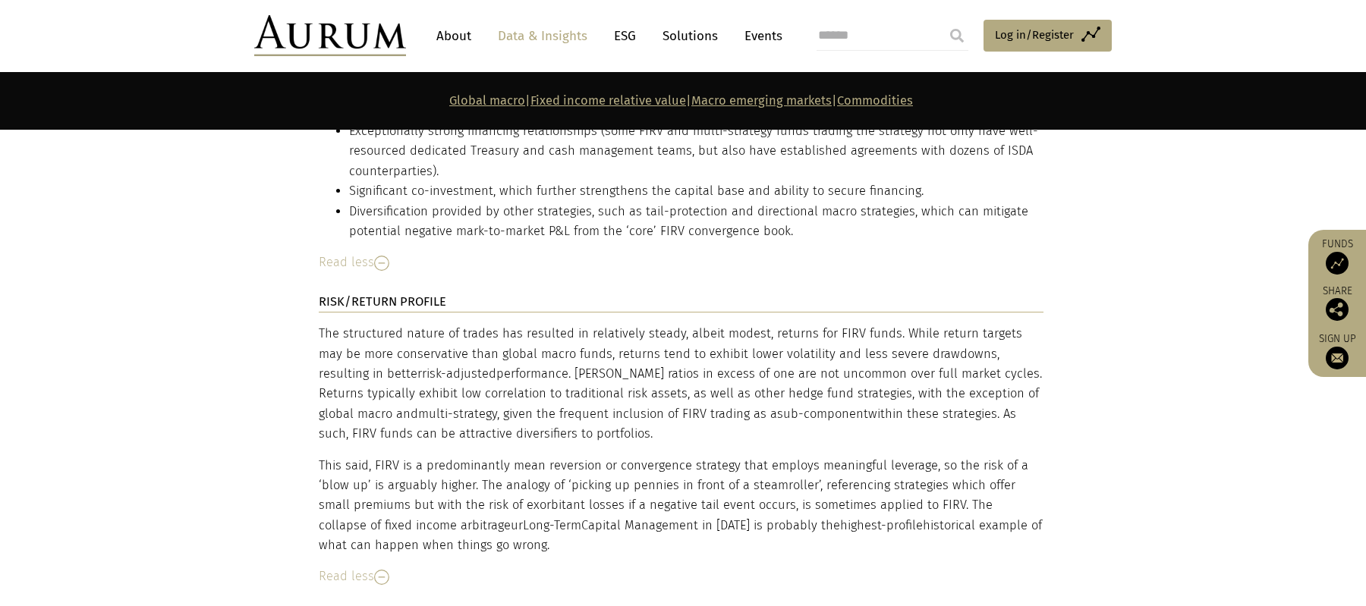
scroll to position [5139, 0]
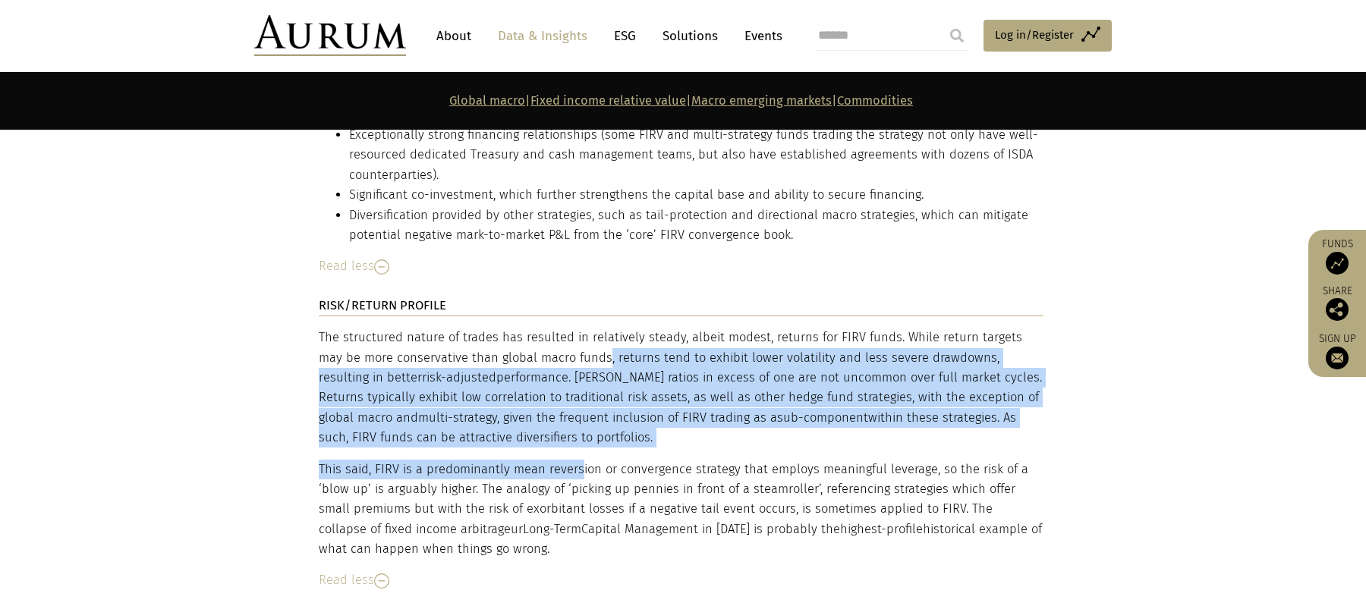
drag, startPoint x: 578, startPoint y: 245, endPoint x: 576, endPoint y: 349, distance: 104.0
click at [576, 349] on div "The structured nature of trades has resulted in relatively steady, albeit modes…" at bounding box center [681, 444] width 725 height 232
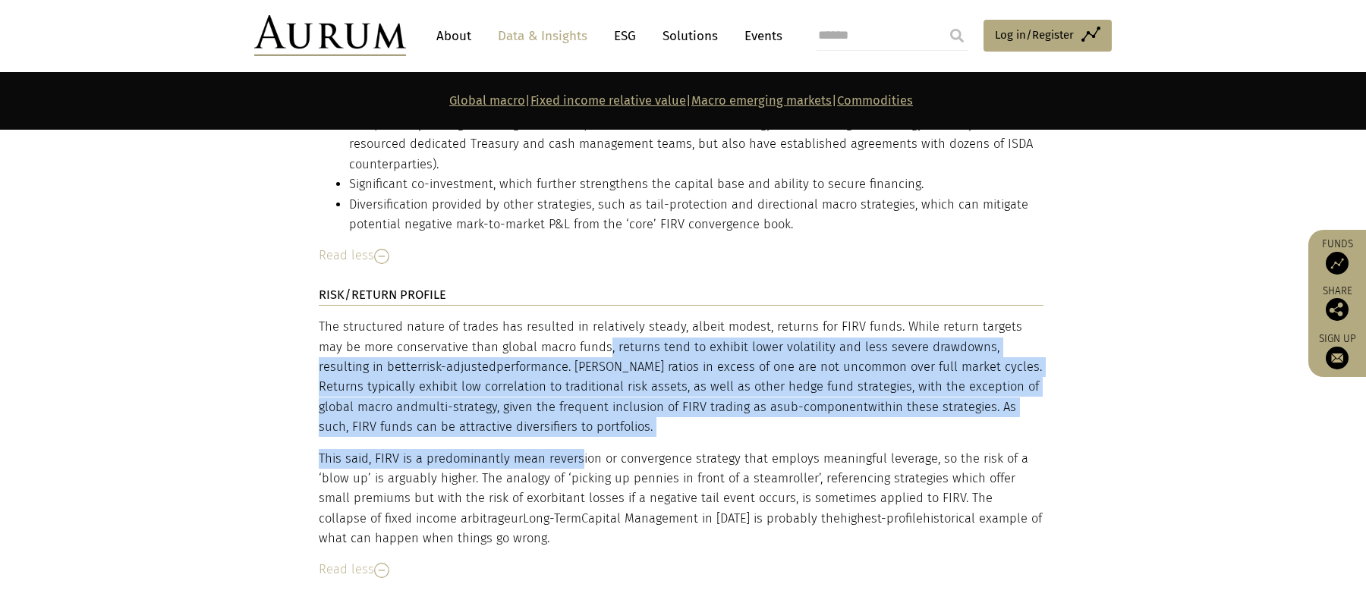
click at [576, 449] on p "This said, FIRV is a predominantly mean reversion or convergence strategy that …" at bounding box center [681, 499] width 725 height 100
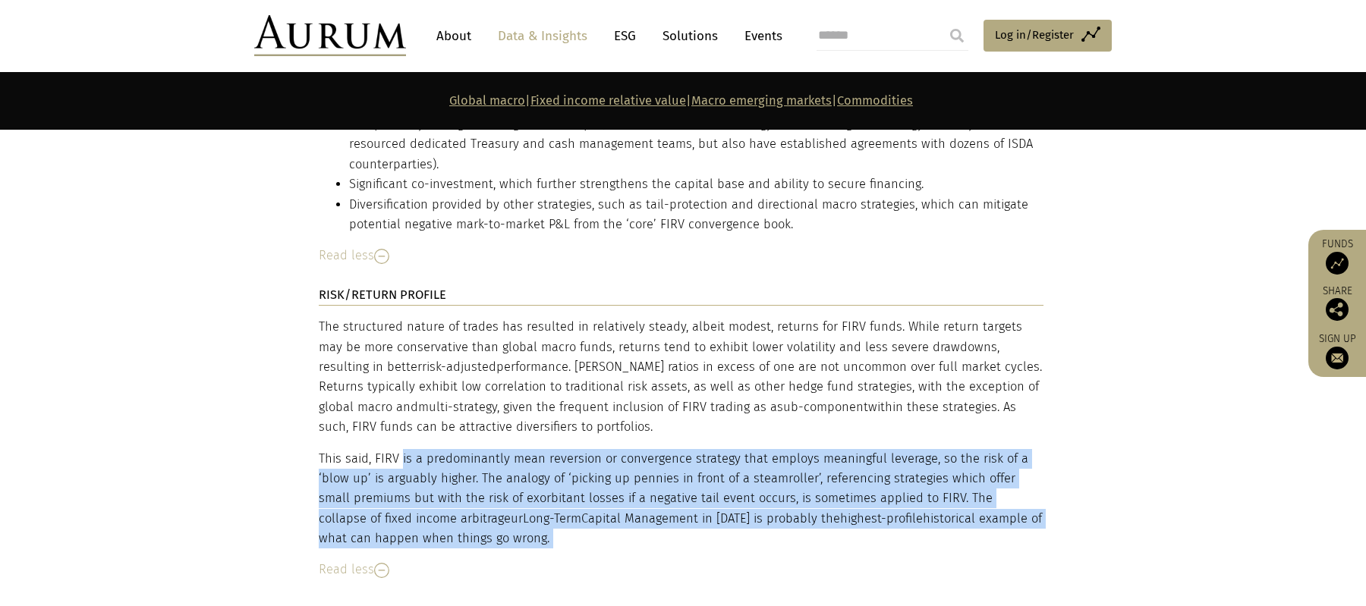
drag, startPoint x: 402, startPoint y: 354, endPoint x: 495, endPoint y: 443, distance: 129.4
click at [494, 443] on div "The structured nature of trades has resulted in relatively steady, albeit modes…" at bounding box center [681, 448] width 725 height 263
click at [476, 449] on p "This said, FIRV is a predominantly mean reversion or convergence strategy that …" at bounding box center [681, 499] width 725 height 100
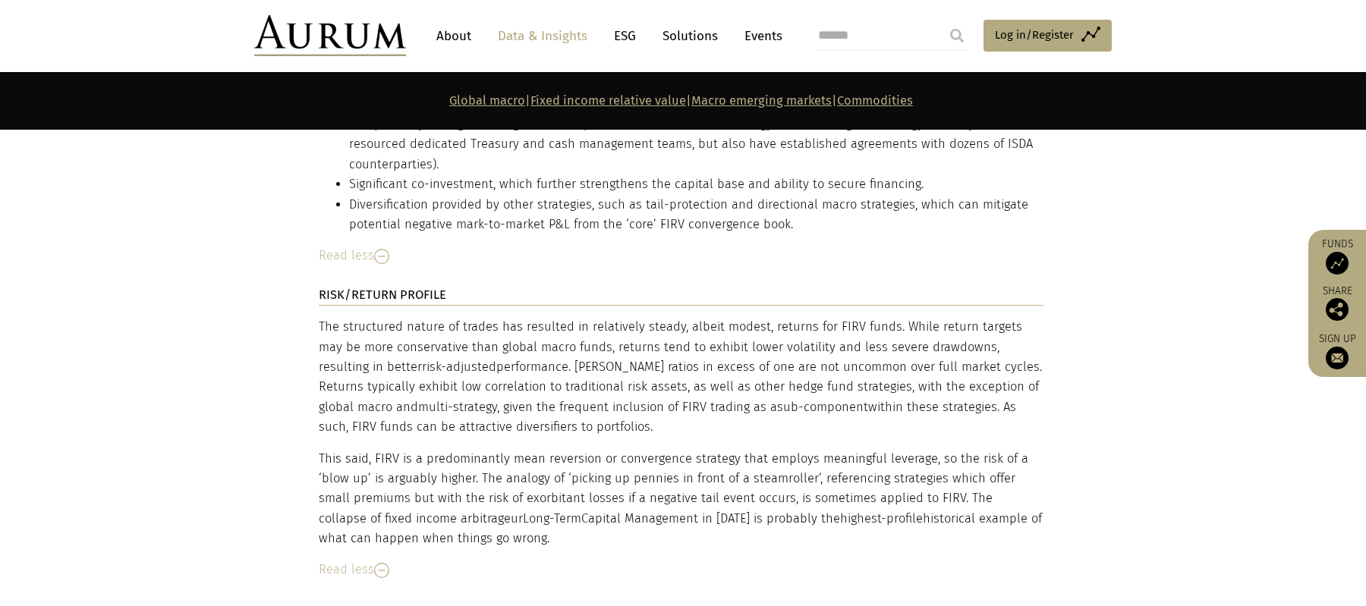
drag, startPoint x: 470, startPoint y: 366, endPoint x: 476, endPoint y: 424, distance: 58.0
click at [476, 449] on p "This said, FIRV is a predominantly mean reversion or convergence strategy that …" at bounding box center [681, 499] width 725 height 100
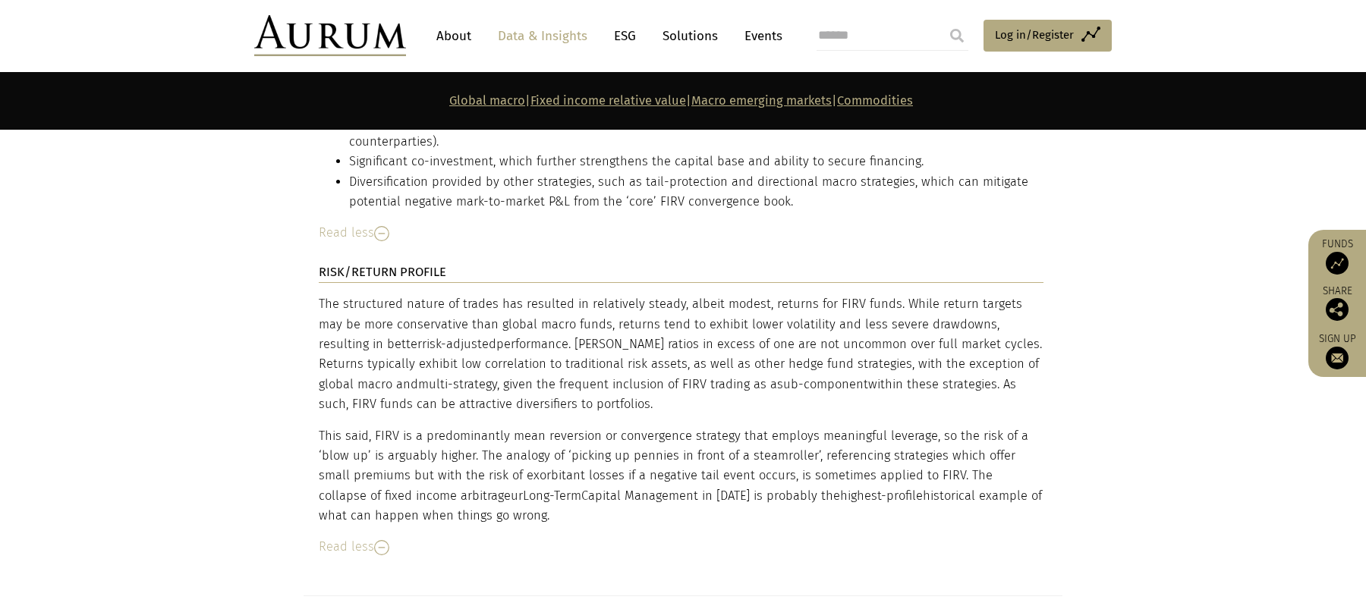
scroll to position [5174, 0]
click at [476, 424] on div "The structured nature of trades has resulted in relatively steady, albeit modes…" at bounding box center [681, 425] width 725 height 263
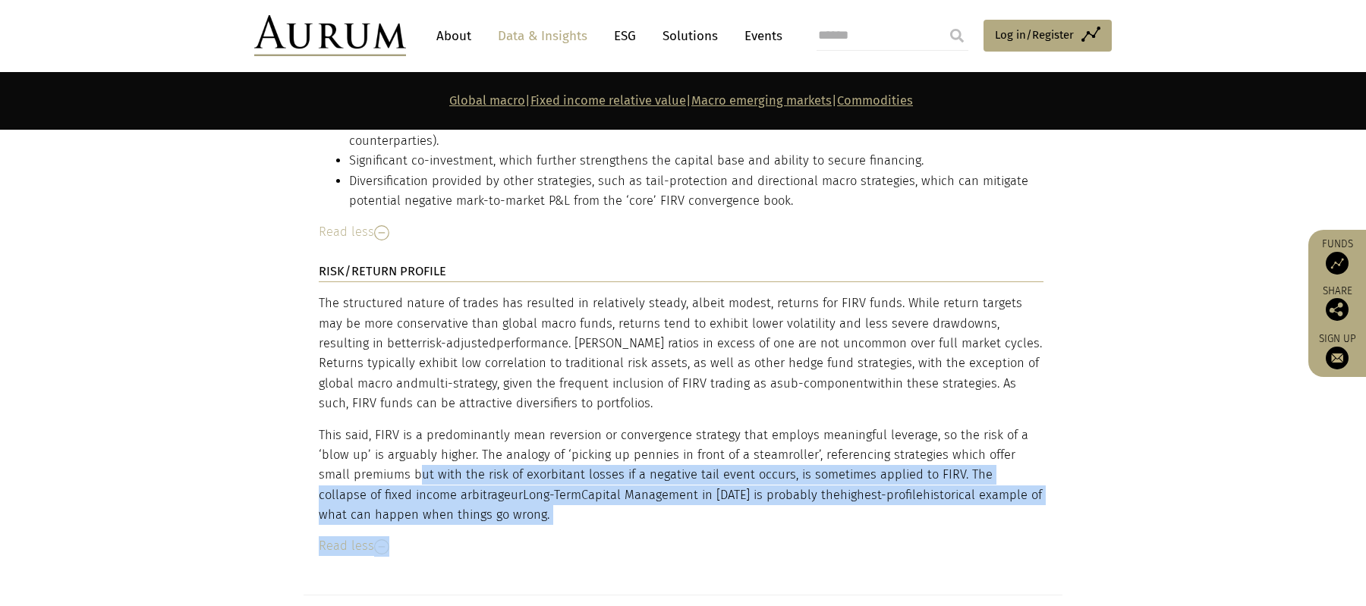
drag, startPoint x: 387, startPoint y: 373, endPoint x: 468, endPoint y: 427, distance: 97.5
click at [469, 427] on div "The structured nature of trades has resulted in relatively steady, albeit modes…" at bounding box center [681, 425] width 725 height 263
click at [468, 537] on div "Read less" at bounding box center [681, 547] width 725 height 20
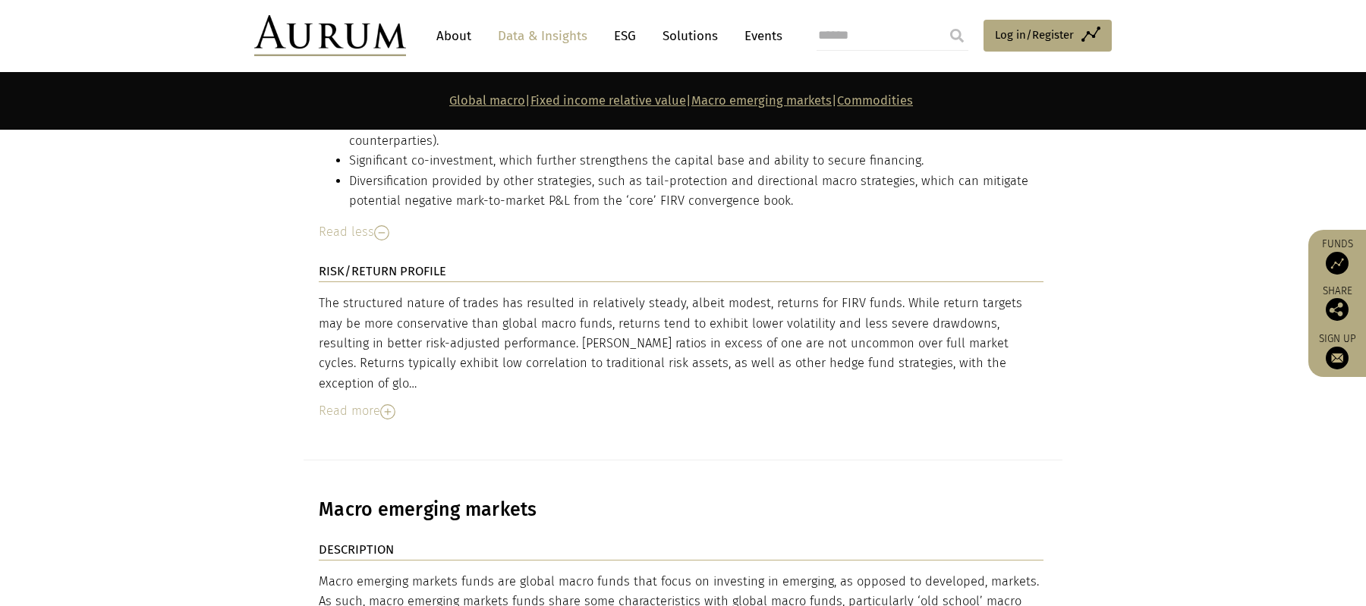
click at [411, 402] on div "Read more" at bounding box center [681, 412] width 725 height 20
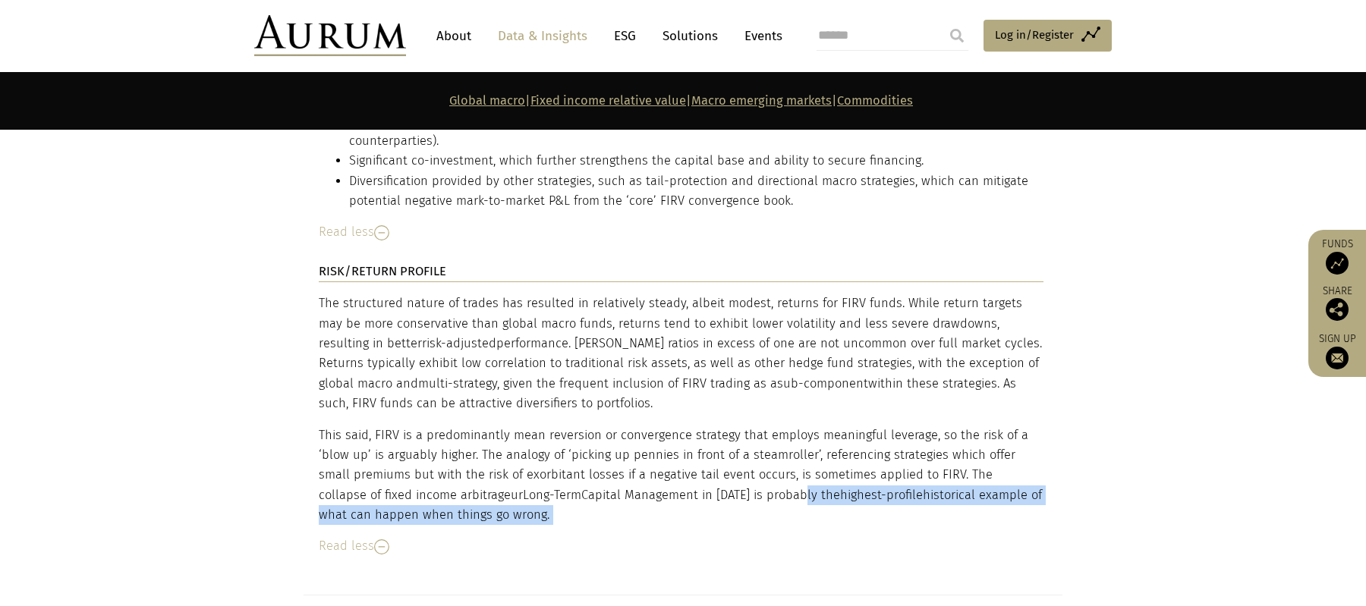
drag, startPoint x: 705, startPoint y: 384, endPoint x: 704, endPoint y: 419, distance: 34.9
click at [704, 419] on div "The structured nature of trades has resulted in relatively steady, albeit modes…" at bounding box center [681, 425] width 725 height 263
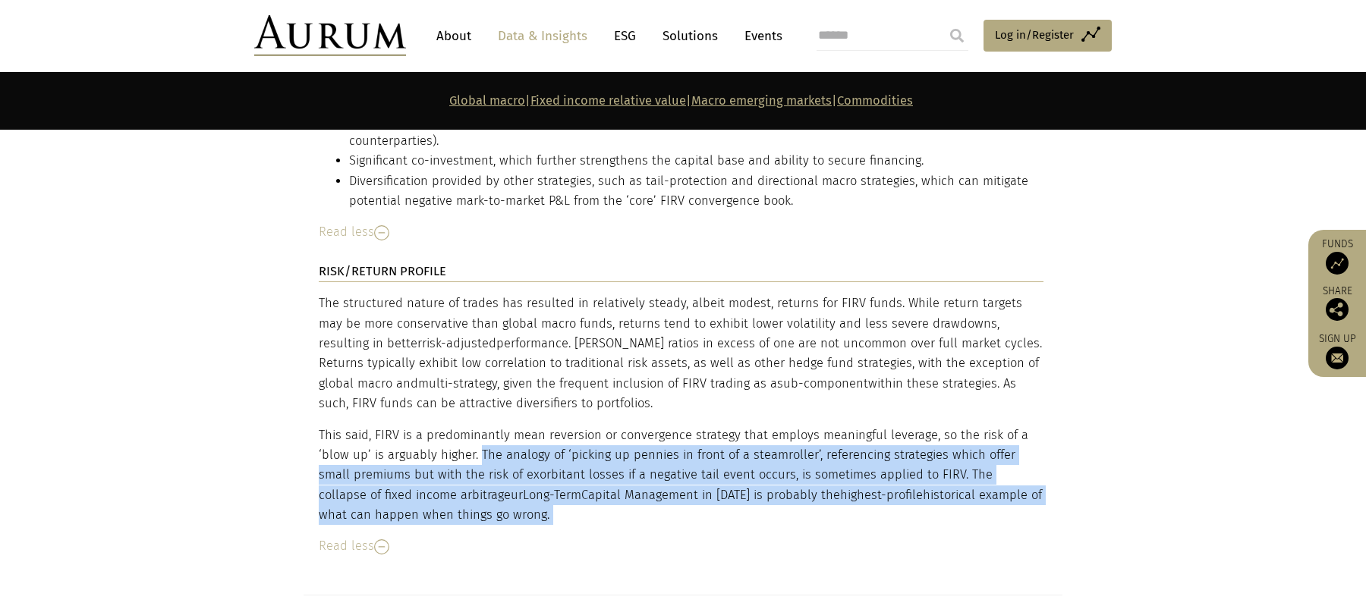
drag, startPoint x: 699, startPoint y: 417, endPoint x: 477, endPoint y: 337, distance: 235.8
click at [477, 337] on div "The structured nature of trades has resulted in relatively steady, albeit modes…" at bounding box center [681, 425] width 725 height 263
click at [477, 426] on p "This said, FIRV is a predominantly mean reversion or convergence strategy that …" at bounding box center [681, 476] width 725 height 100
drag, startPoint x: 477, startPoint y: 337, endPoint x: 490, endPoint y: 415, distance: 79.1
click at [489, 415] on div "The structured nature of trades has resulted in relatively steady, albeit modes…" at bounding box center [681, 425] width 725 height 263
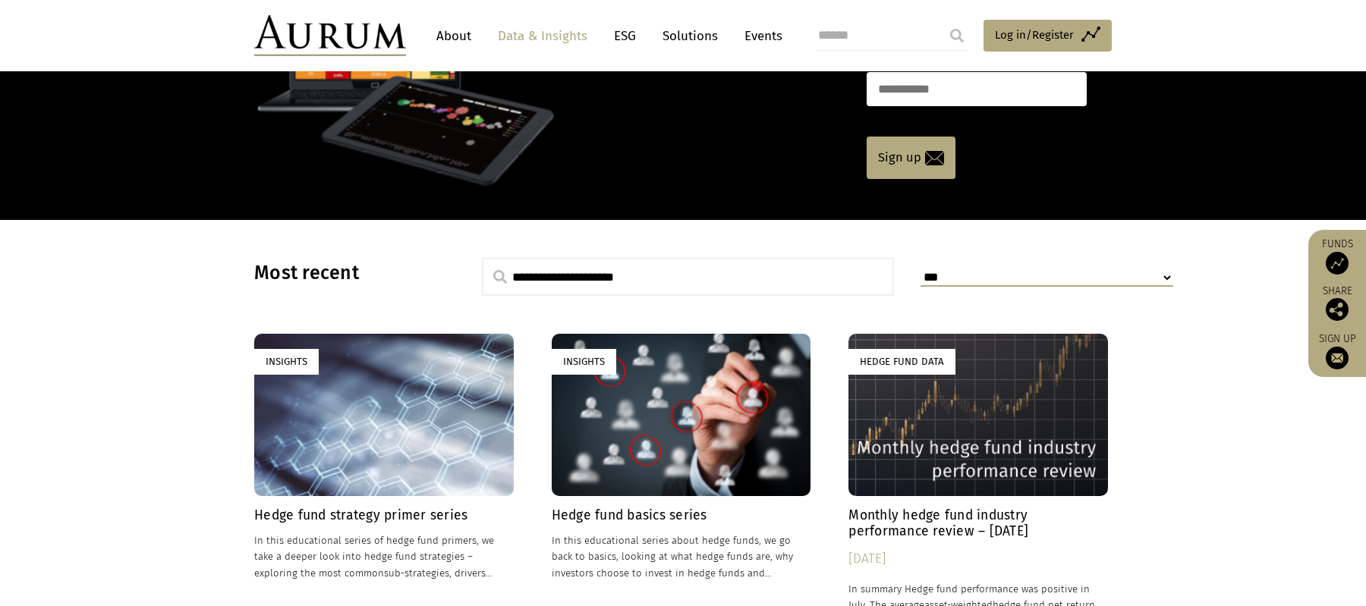
scroll to position [339, 0]
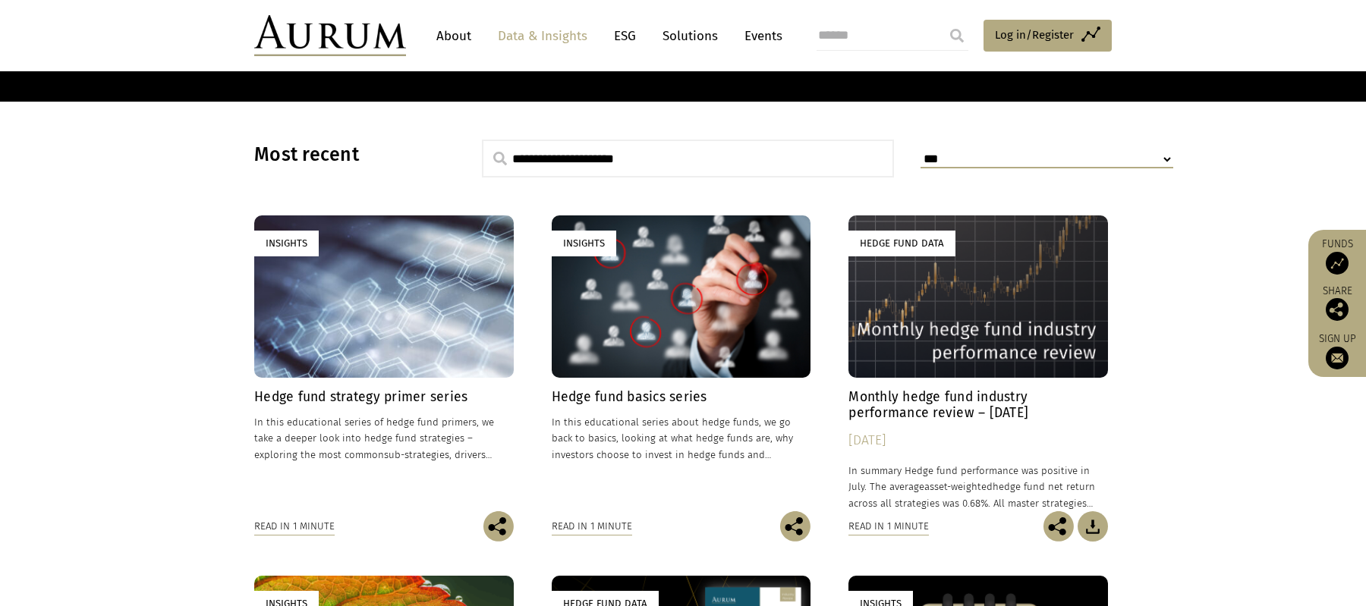
click at [301, 336] on div "Insights" at bounding box center [384, 297] width 260 height 162
click at [742, 384] on link "Insights Hedge fund basics series In this educational series about hedge funds,…" at bounding box center [682, 363] width 260 height 295
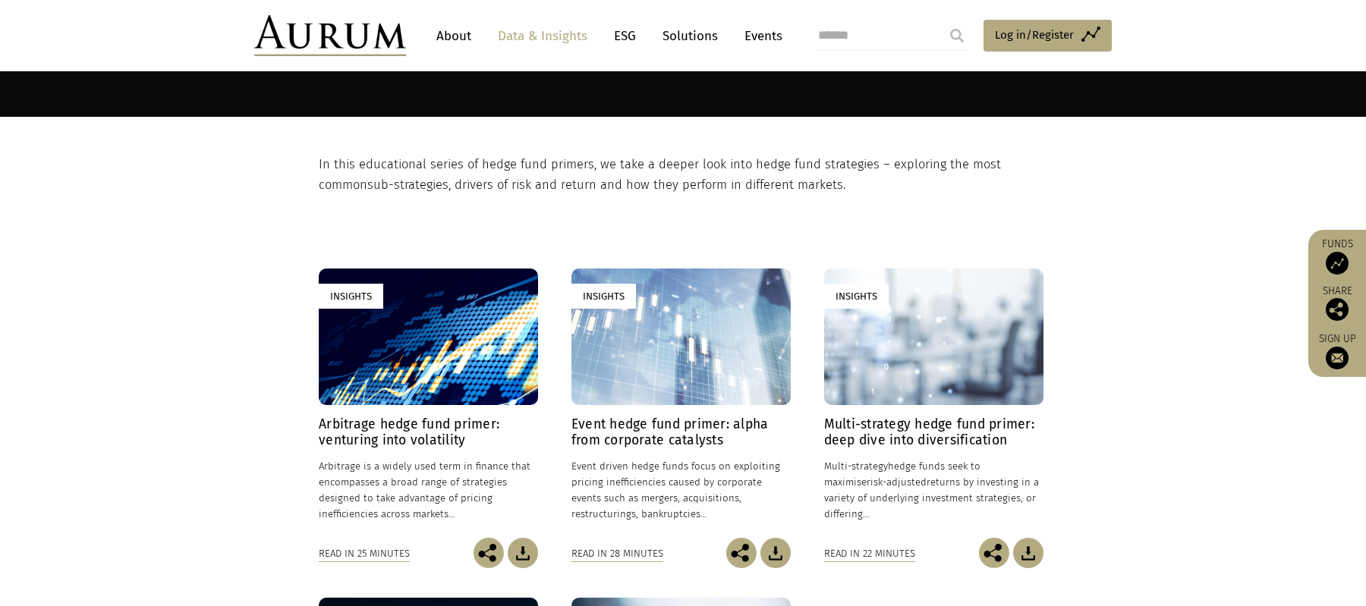
scroll to position [308, 0]
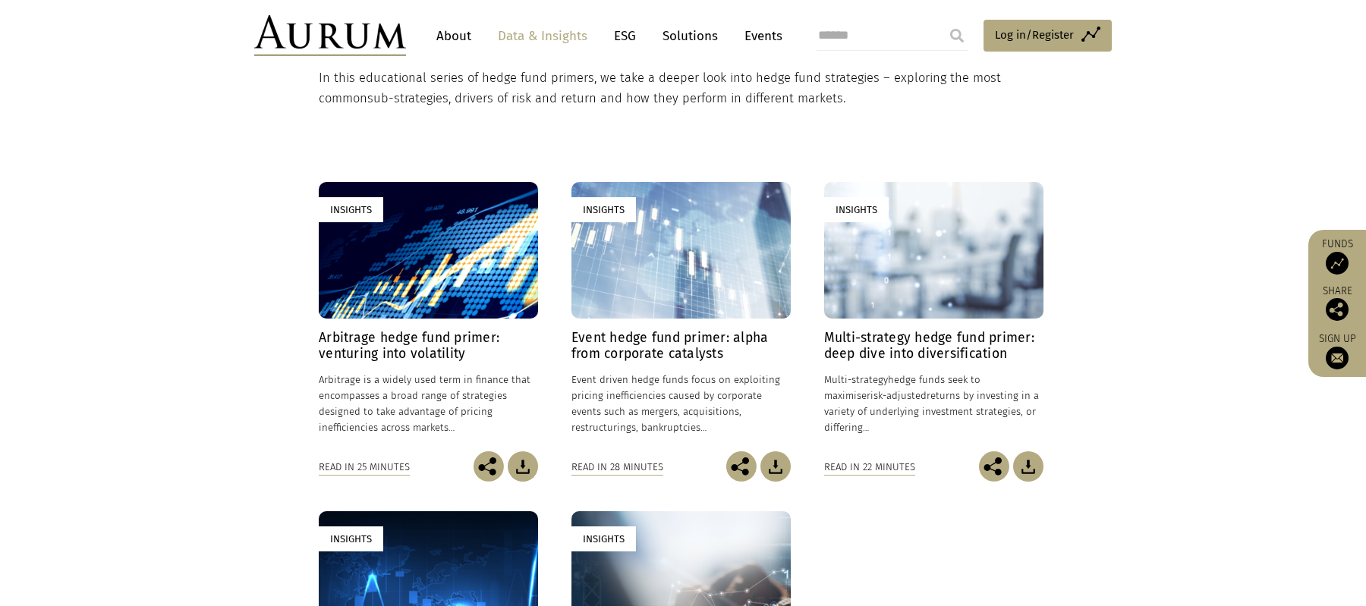
drag, startPoint x: 0, startPoint y: 0, endPoint x: 201, endPoint y: 436, distance: 480.6
click at [212, 436] on section "Insights Arbitrage hedge fund primer: venturing into volatility 24/01/2025 Arbi…" at bounding box center [683, 494] width 1366 height 770
click at [201, 436] on section "Insights Arbitrage hedge fund primer: venturing into volatility 24/01/2025 Arbi…" at bounding box center [683, 494] width 1366 height 770
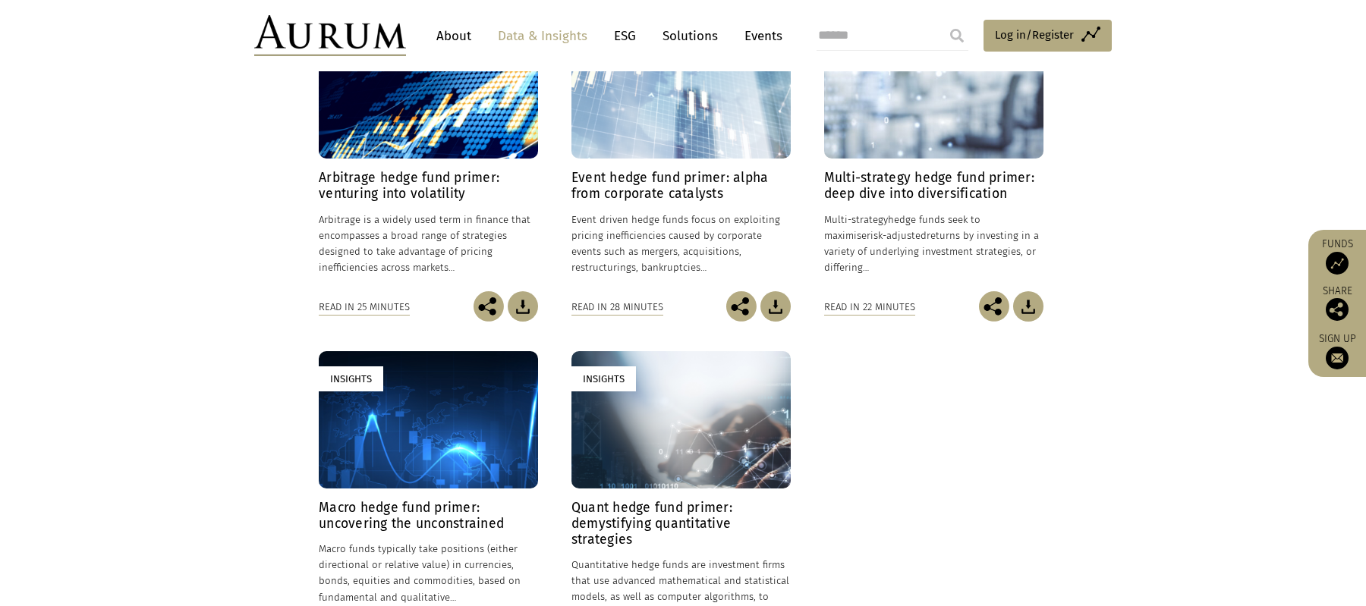
scroll to position [400, 0]
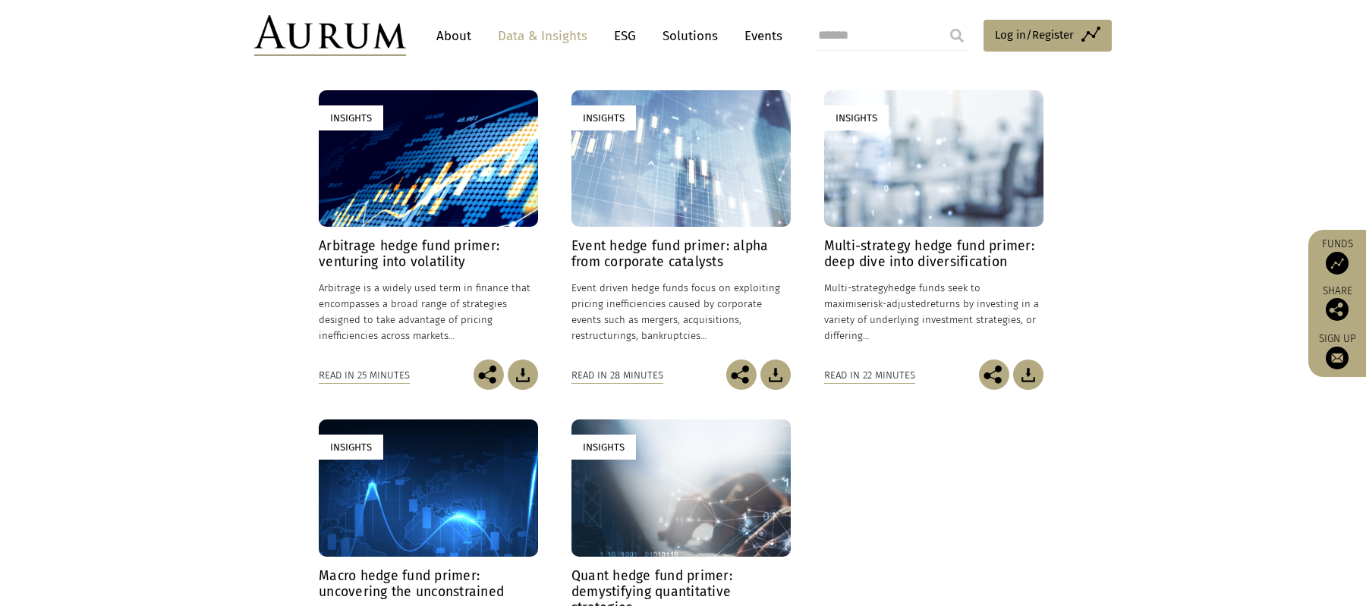
click at [459, 245] on h4 "Arbitrage hedge fund primer: venturing into volatility" at bounding box center [428, 254] width 219 height 32
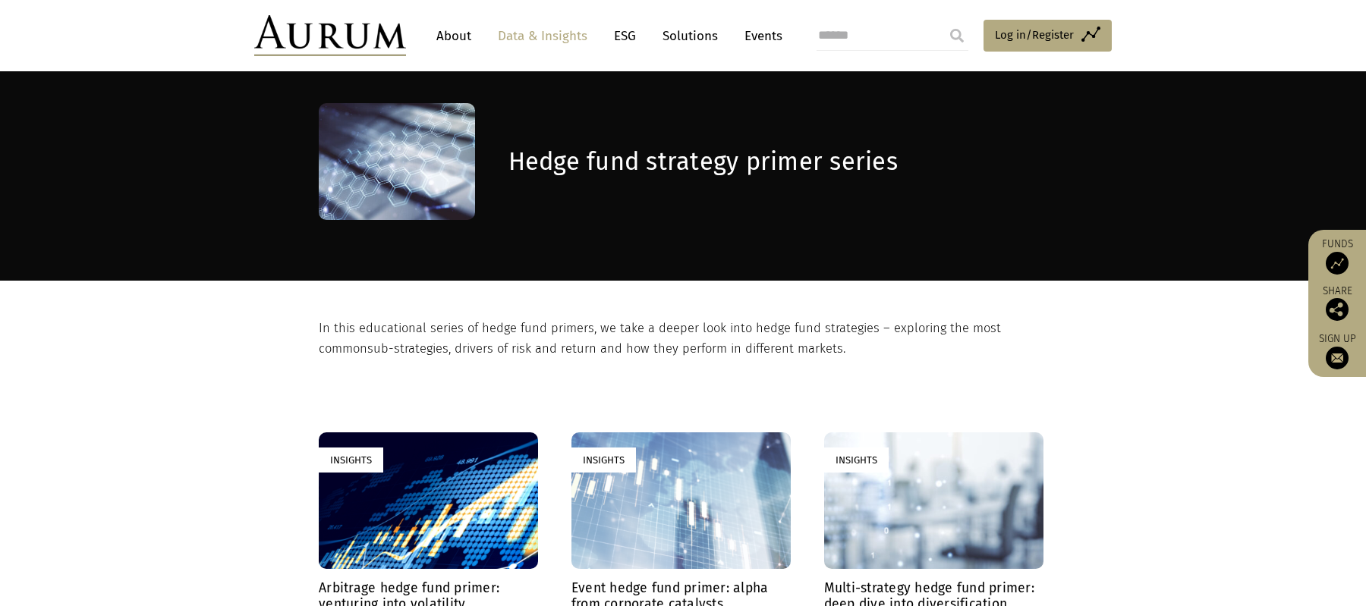
scroll to position [0, 0]
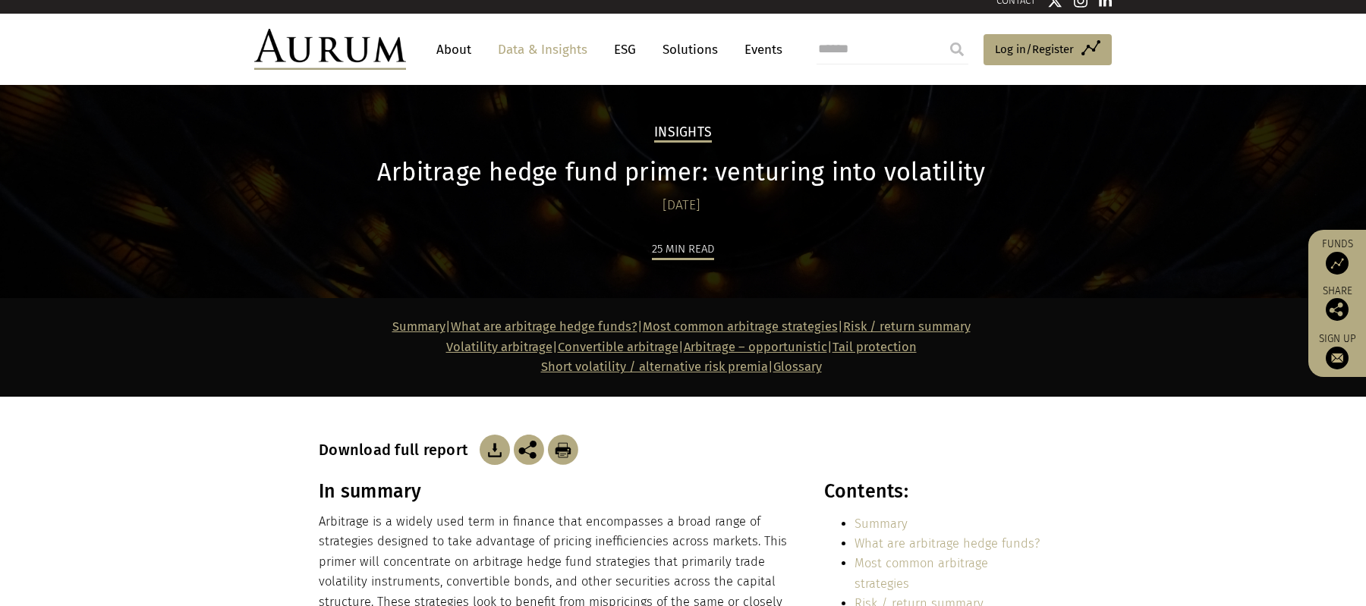
scroll to position [17, 0]
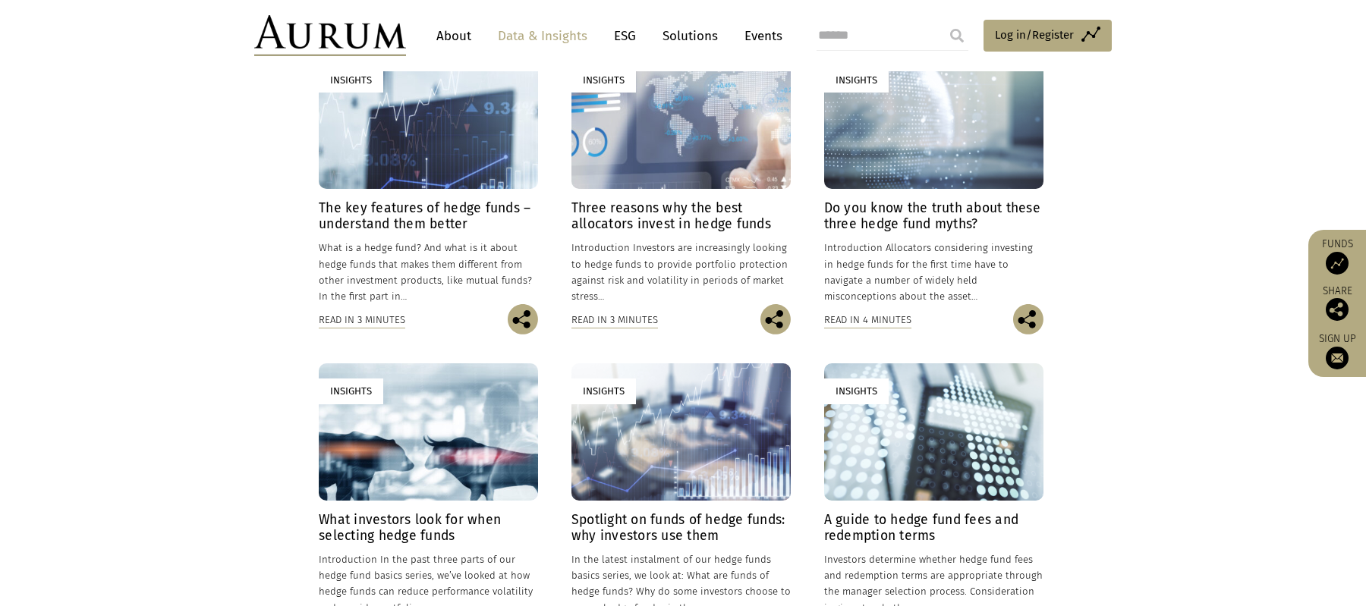
scroll to position [368, 0]
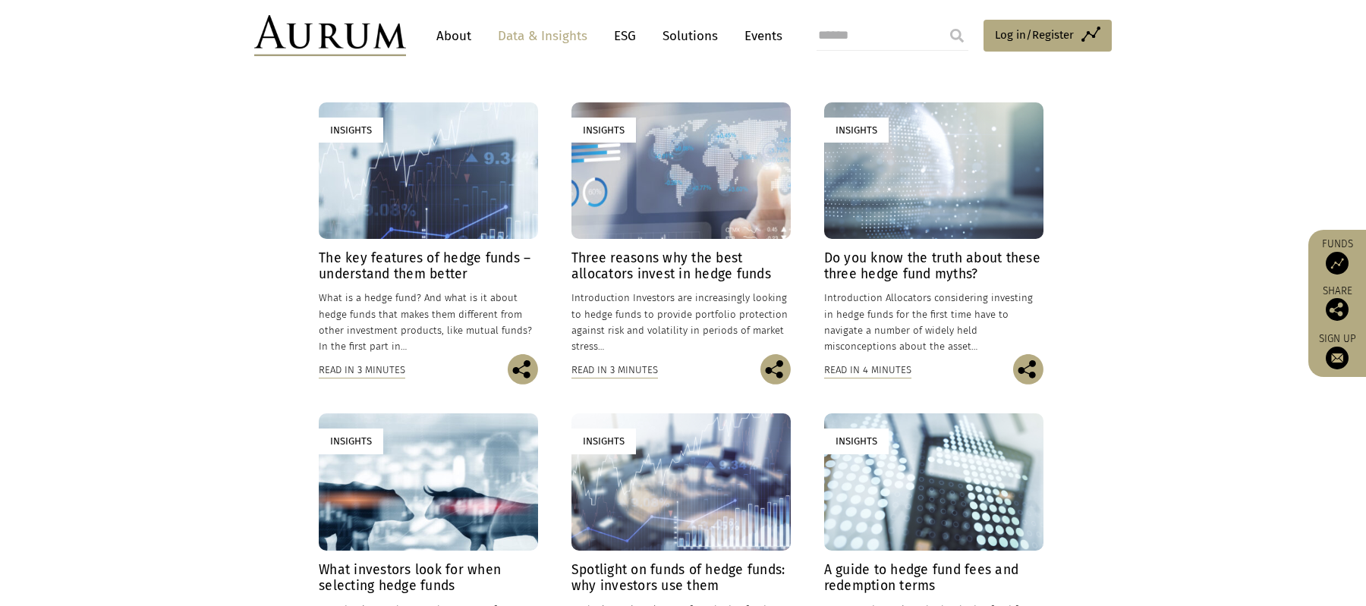
click at [350, 290] on p "What is a hedge fund? And what is it about hedge funds that makes them differen…" at bounding box center [428, 322] width 219 height 65
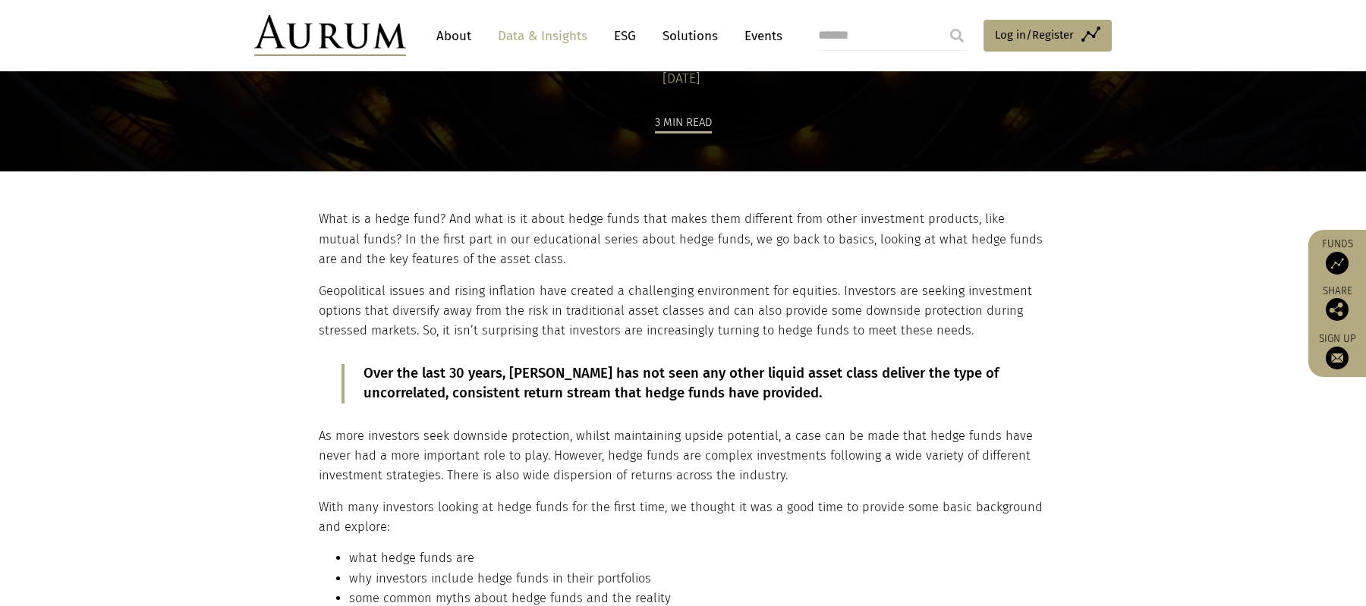
scroll to position [256, 0]
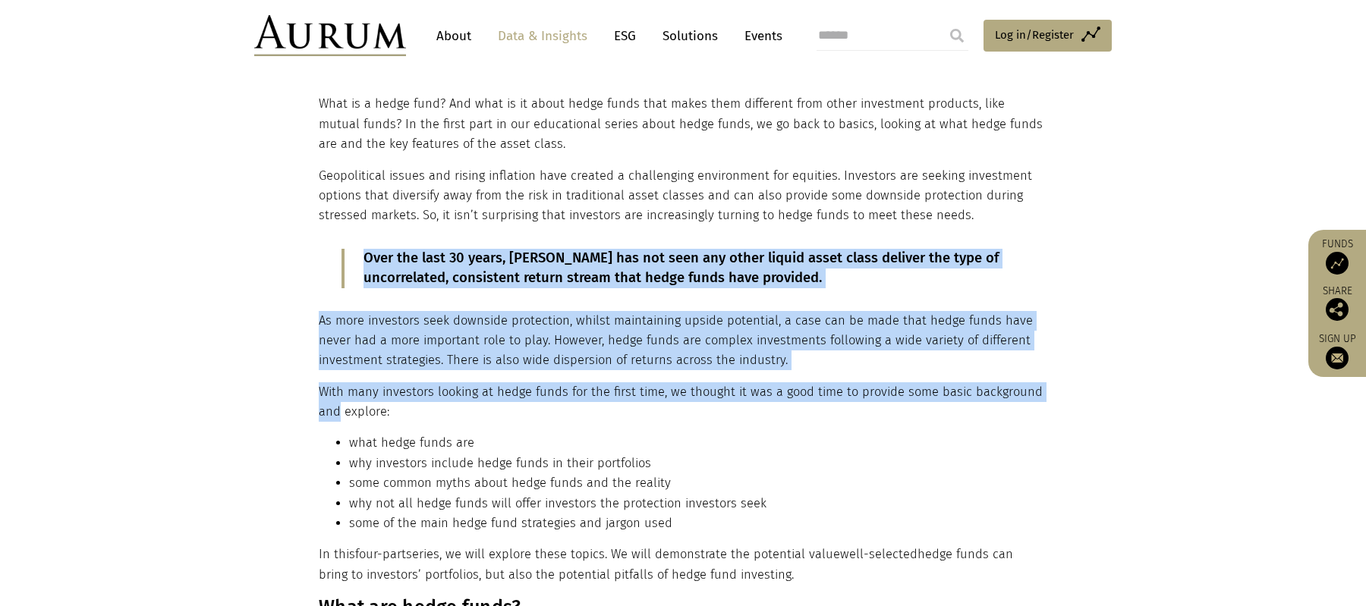
drag, startPoint x: 346, startPoint y: 251, endPoint x: 340, endPoint y: 414, distance: 163.3
click at [340, 415] on p "With many investors looking at hedge funds for the first time, we thought it wa…" at bounding box center [681, 403] width 725 height 40
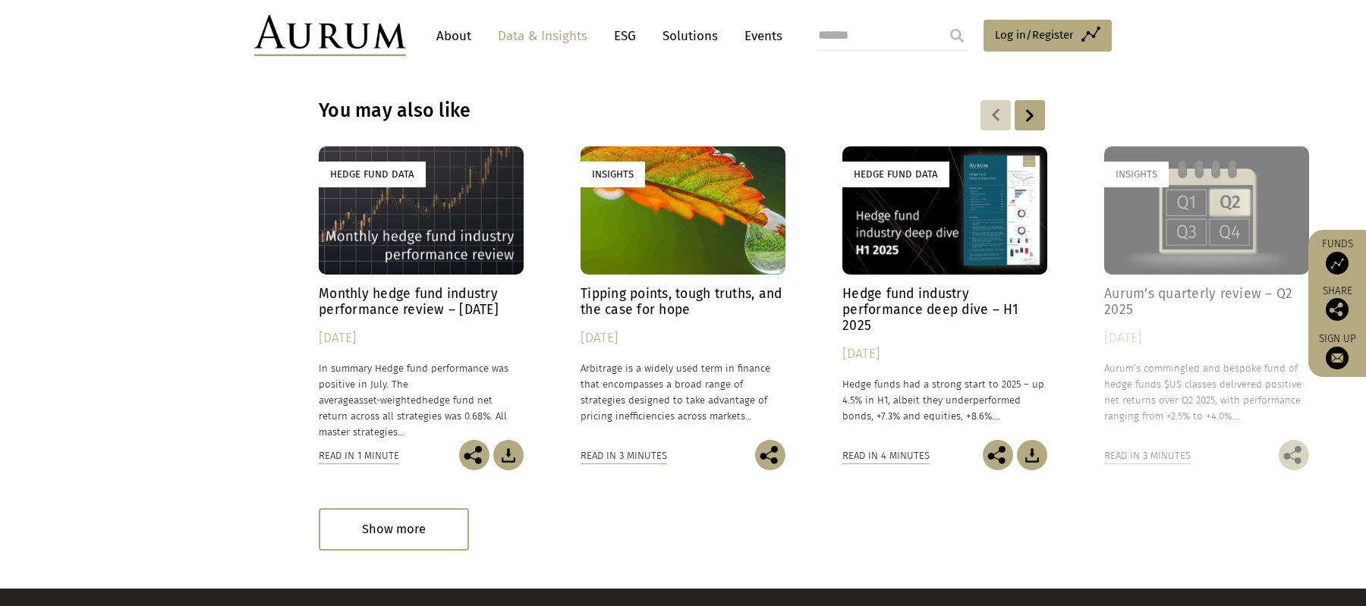
scroll to position [3375, 0]
